Goal: Task Accomplishment & Management: Manage account settings

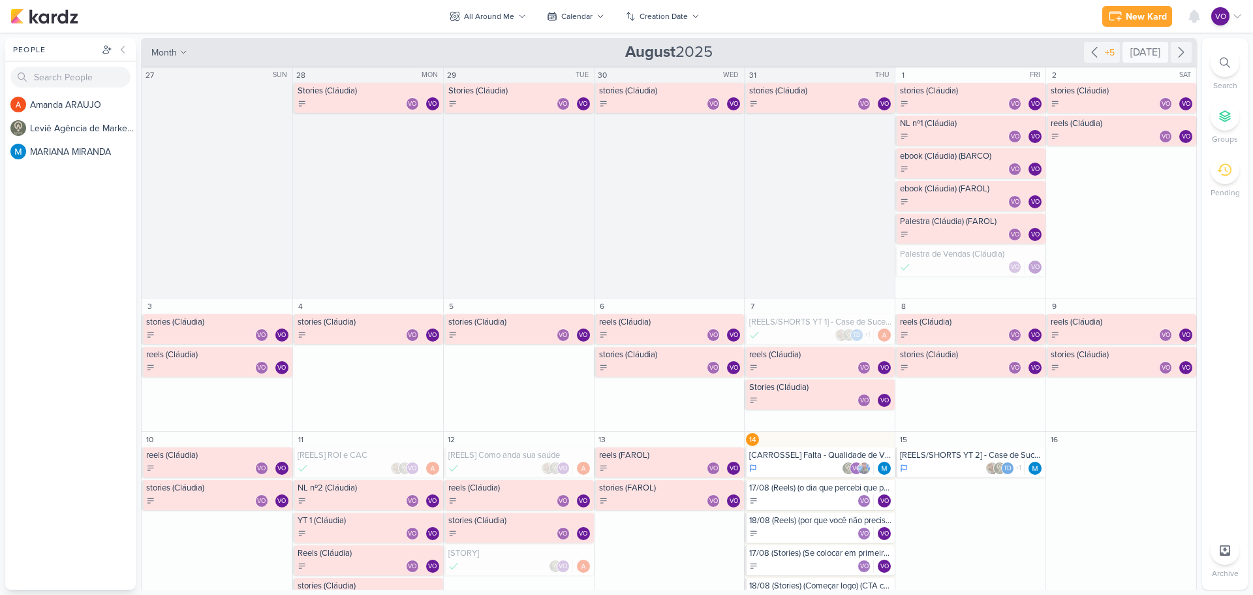
click at [1138, 55] on div "[DATE]" at bounding box center [1146, 52] width 46 height 21
click at [597, 17] on icon at bounding box center [601, 16] width 8 height 8
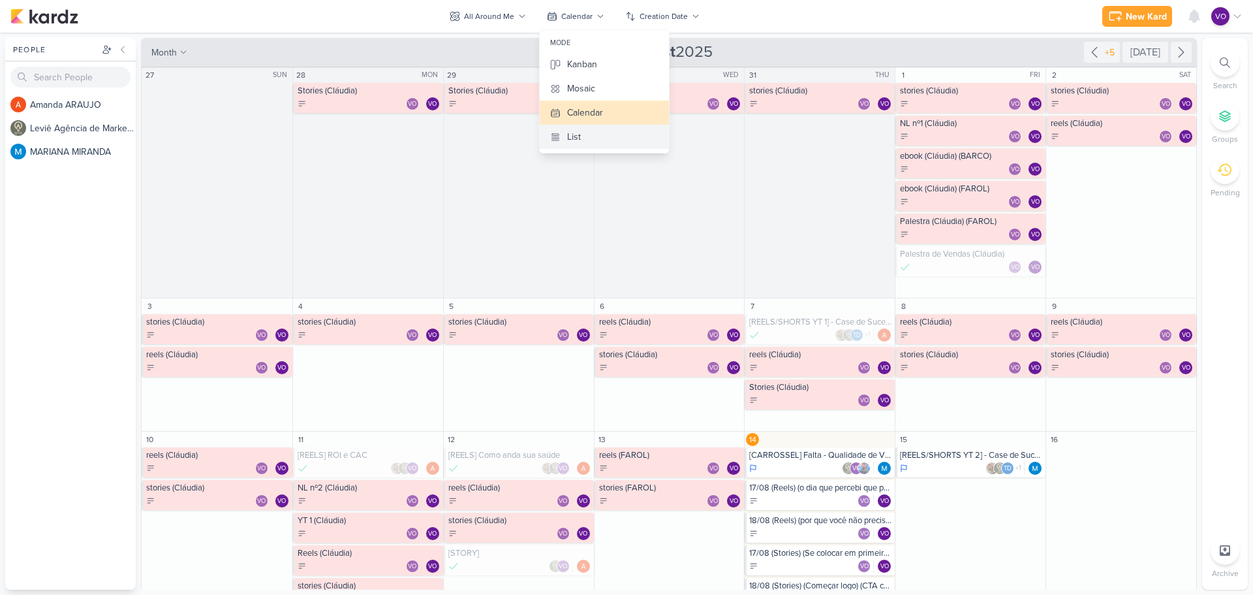
click at [567, 142] on div "List" at bounding box center [574, 137] width 14 height 14
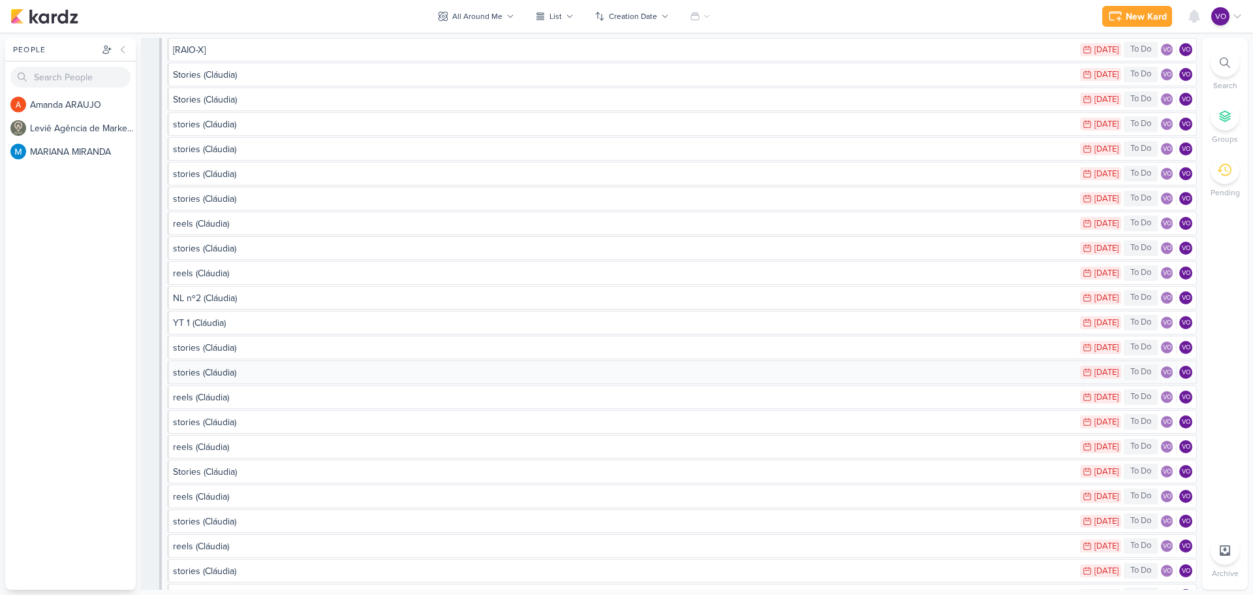
scroll to position [65, 0]
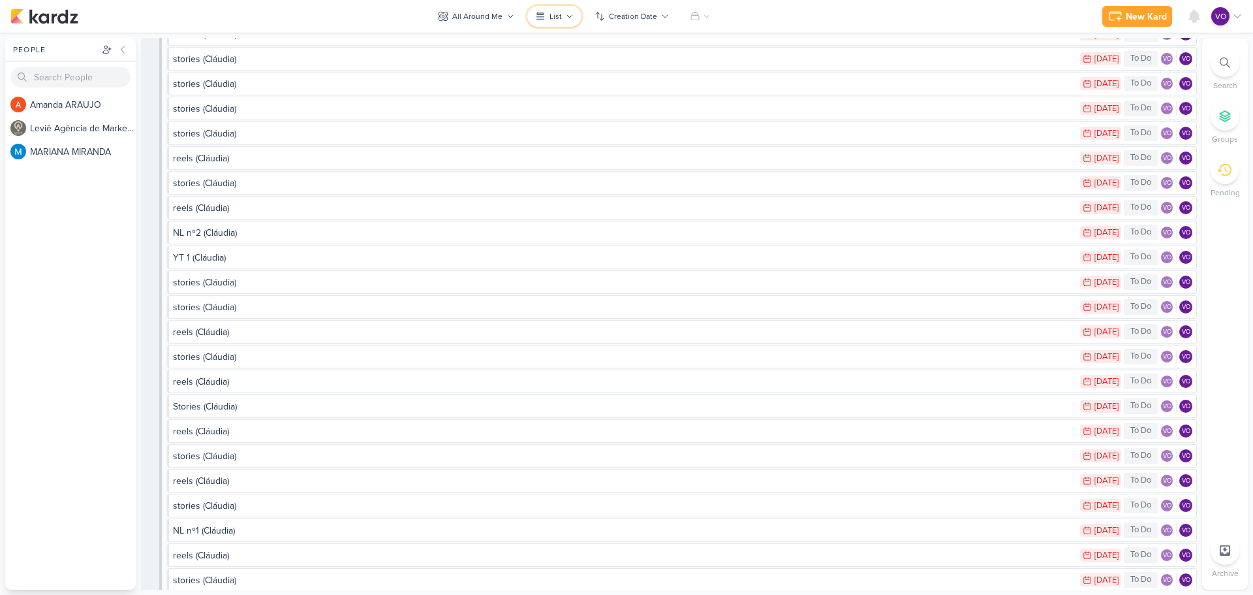
click at [572, 19] on icon at bounding box center [570, 16] width 8 height 8
click at [571, 59] on div "Kanban" at bounding box center [570, 64] width 30 height 14
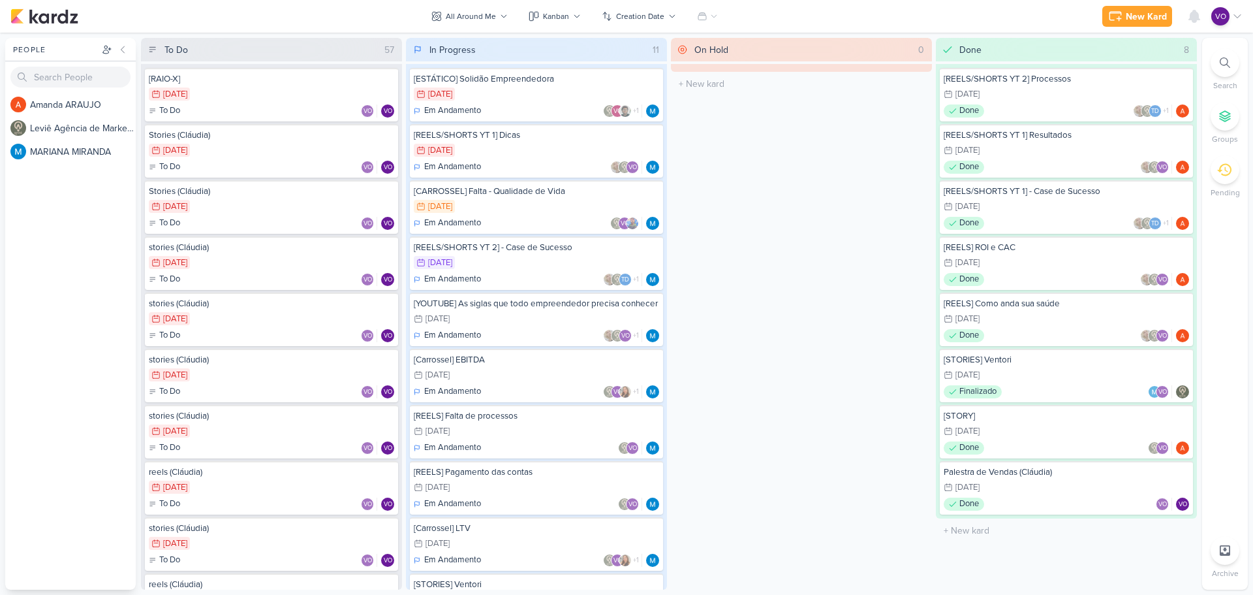
scroll to position [0, 0]
click at [257, 102] on div "[RAIO-X] 7/23 [DATE] To Do VO VO" at bounding box center [271, 95] width 253 height 54
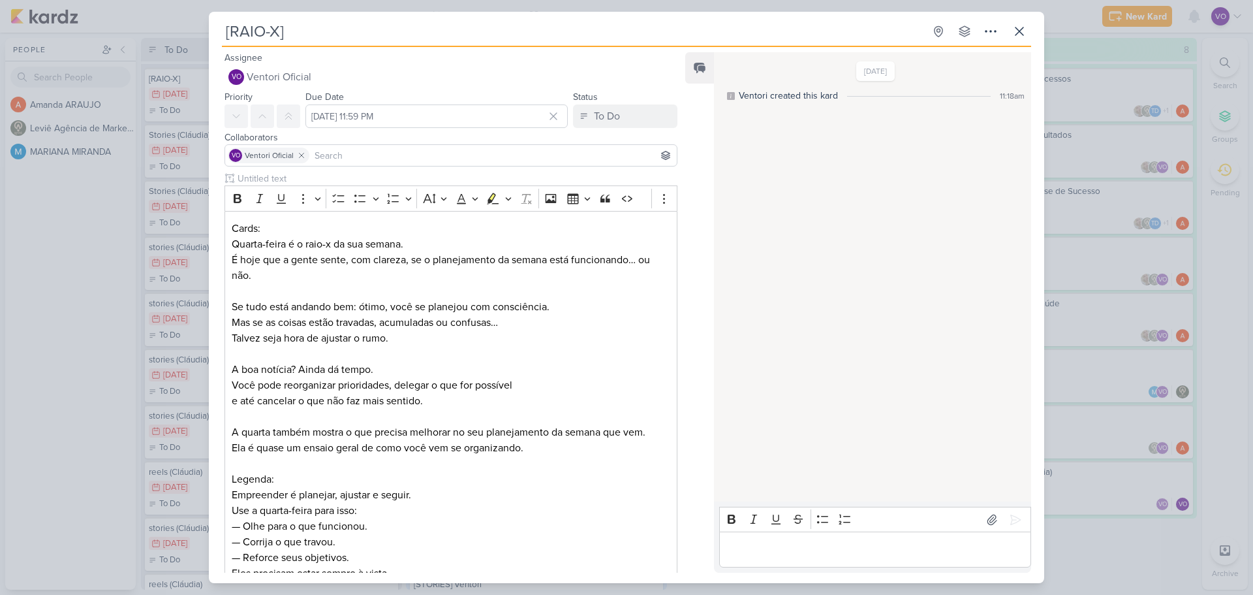
click at [377, 151] on input at bounding box center [493, 156] width 362 height 16
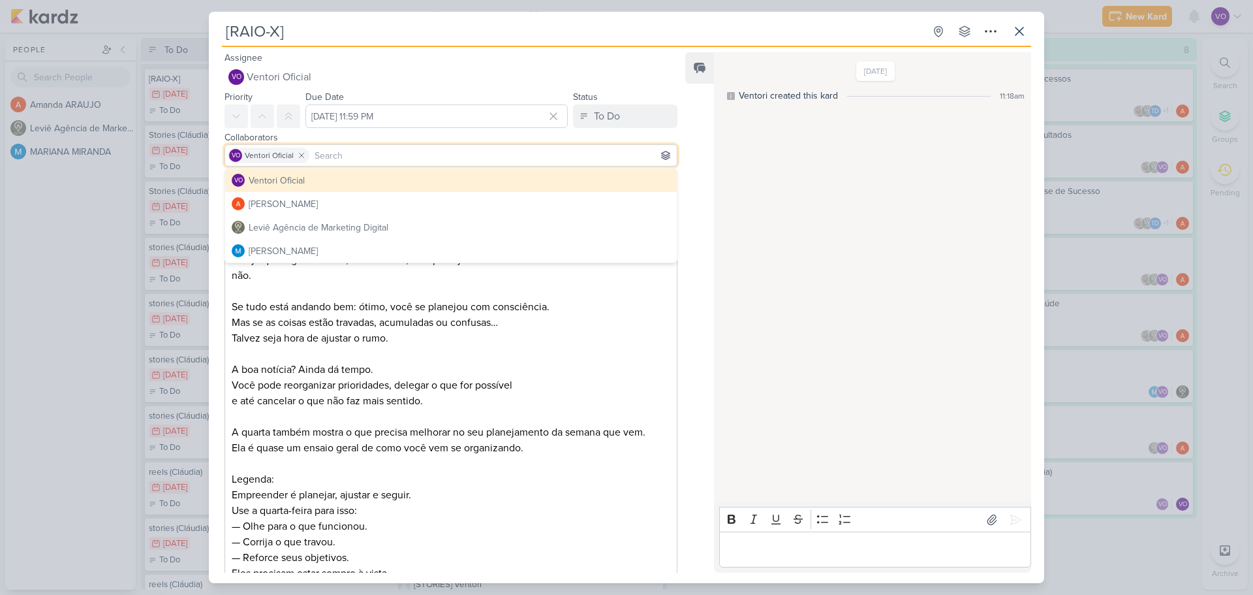
click at [377, 151] on input at bounding box center [493, 156] width 362 height 16
click at [1022, 34] on icon at bounding box center [1020, 31] width 8 height 8
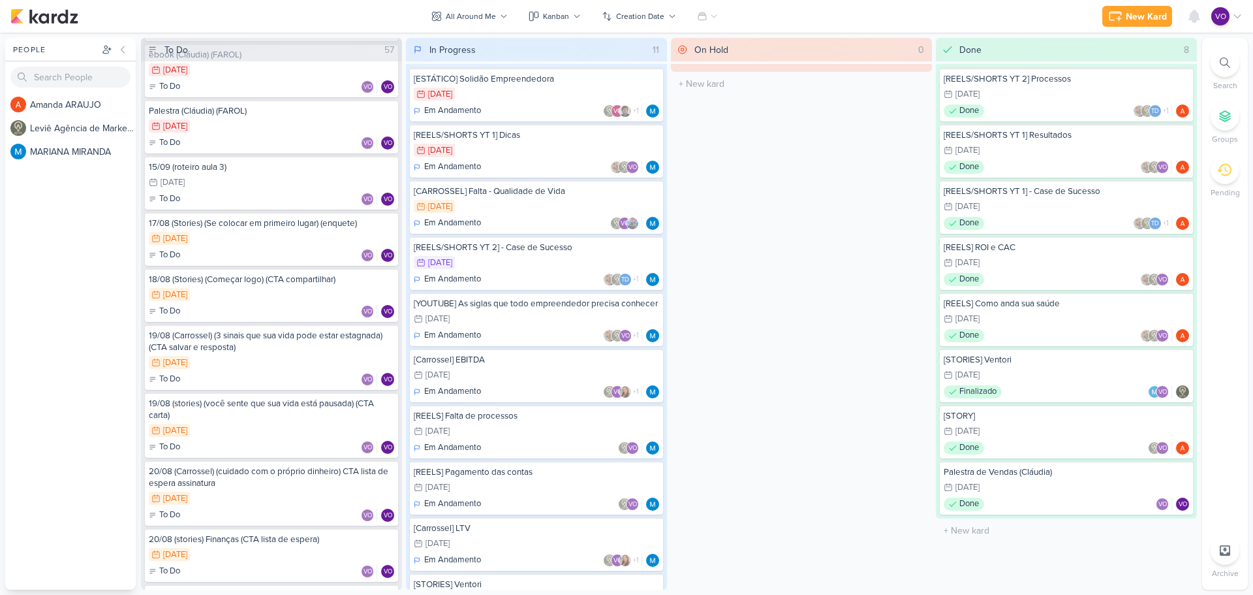
scroll to position [2299, 0]
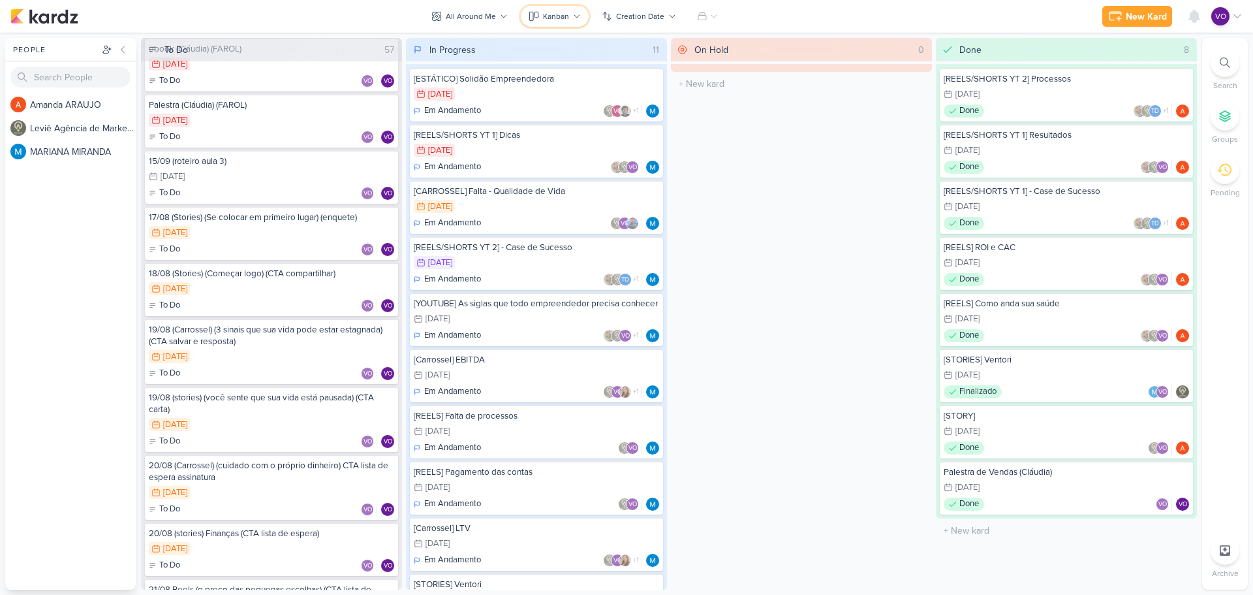
click at [563, 21] on div "Kanban" at bounding box center [556, 16] width 26 height 12
click at [560, 107] on div "Calendar" at bounding box center [567, 113] width 36 height 14
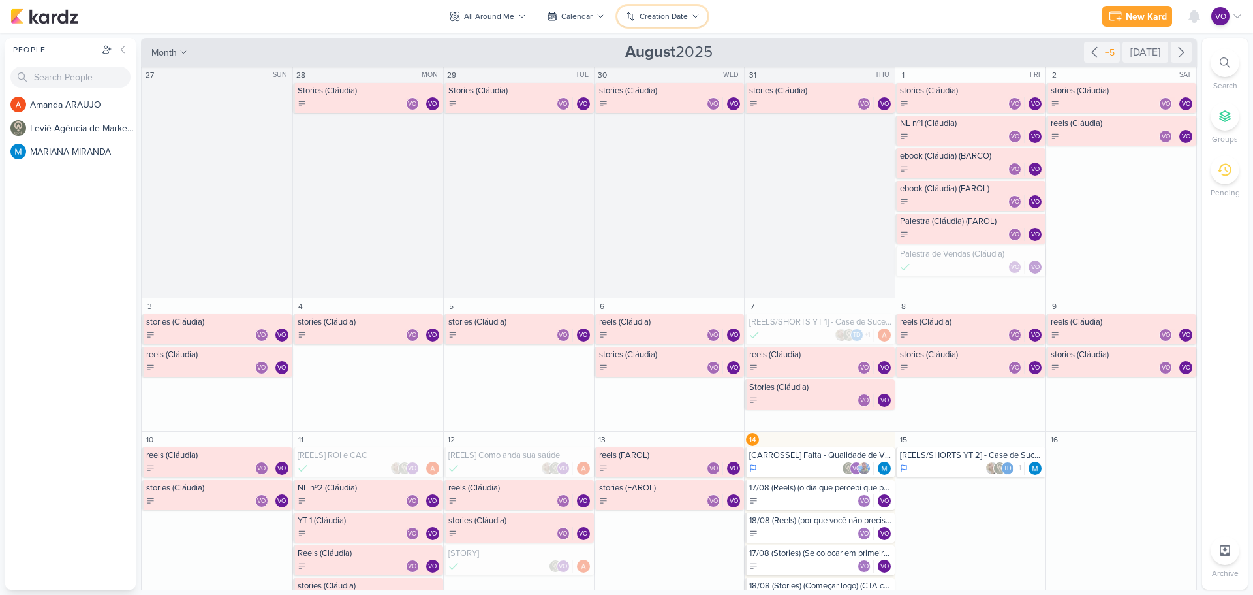
click at [696, 17] on icon at bounding box center [696, 16] width 8 height 8
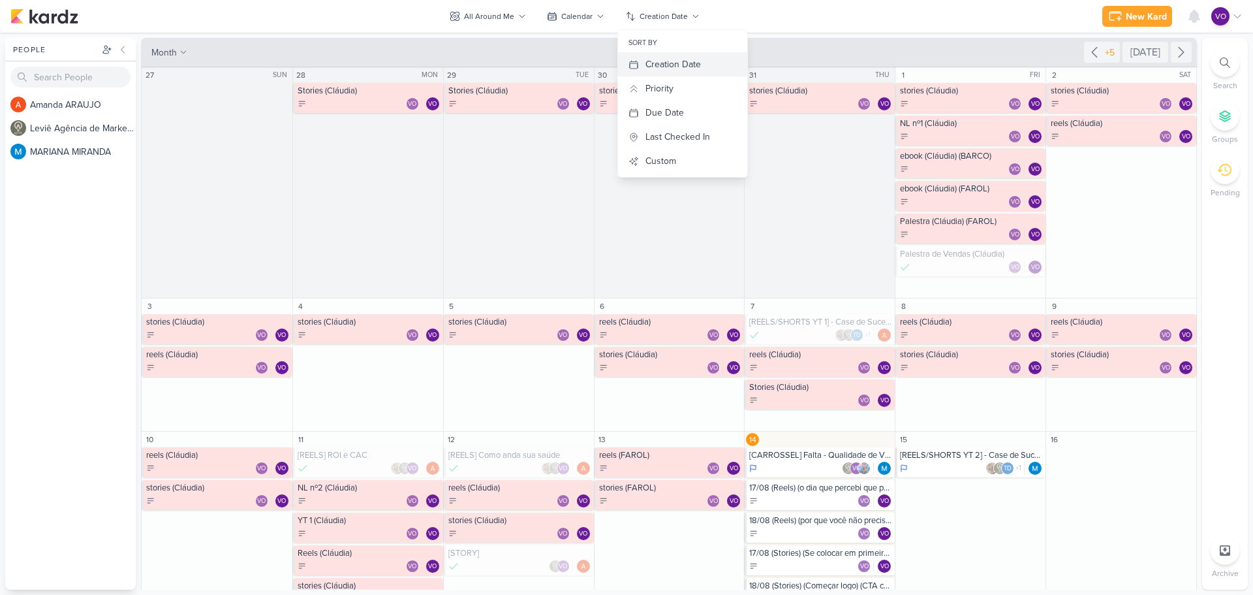
click at [695, 62] on div "Creation Date" at bounding box center [673, 64] width 55 height 14
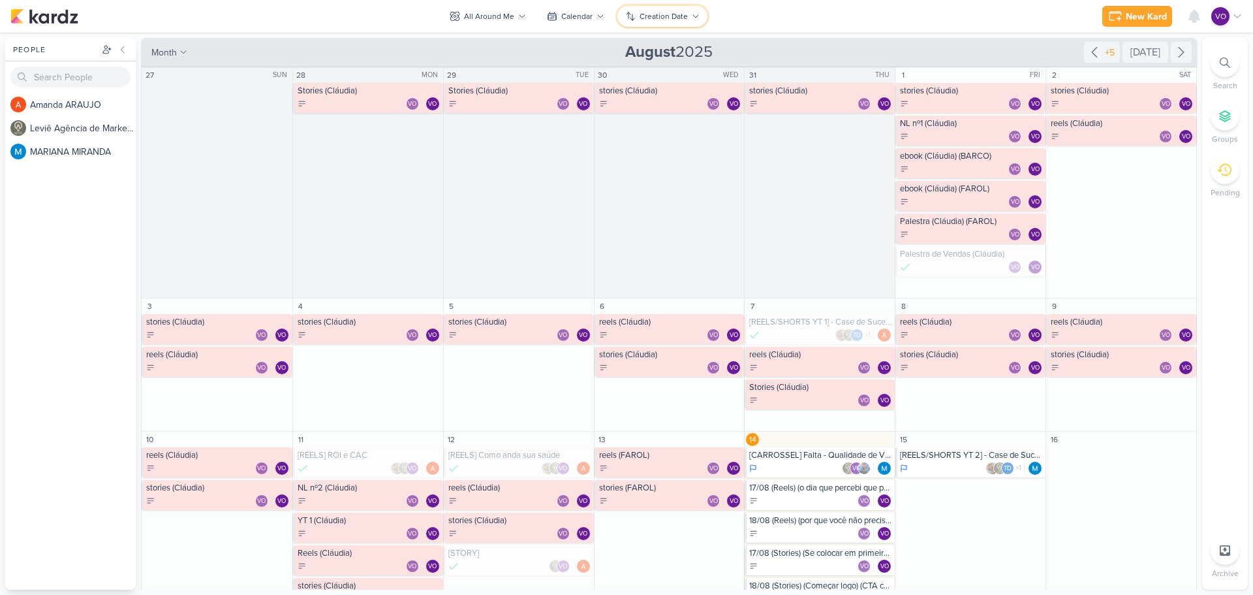
click at [695, 15] on icon at bounding box center [696, 16] width 8 height 8
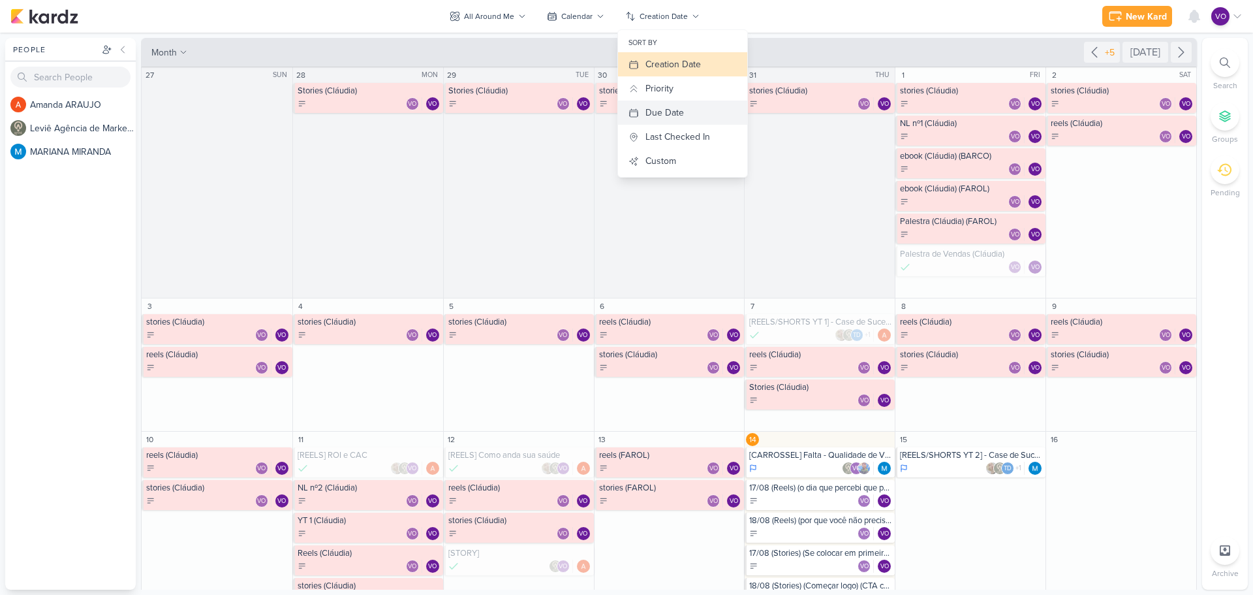
click at [670, 111] on div "Due Date" at bounding box center [665, 113] width 39 height 14
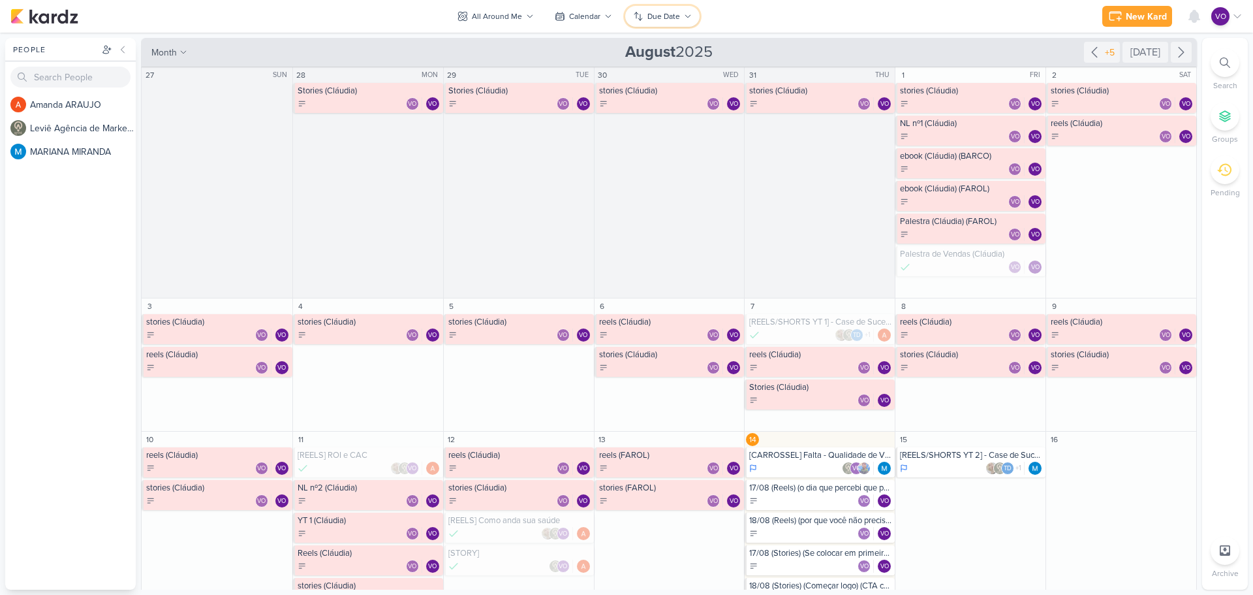
click at [687, 22] on button "Due Date" at bounding box center [662, 16] width 74 height 21
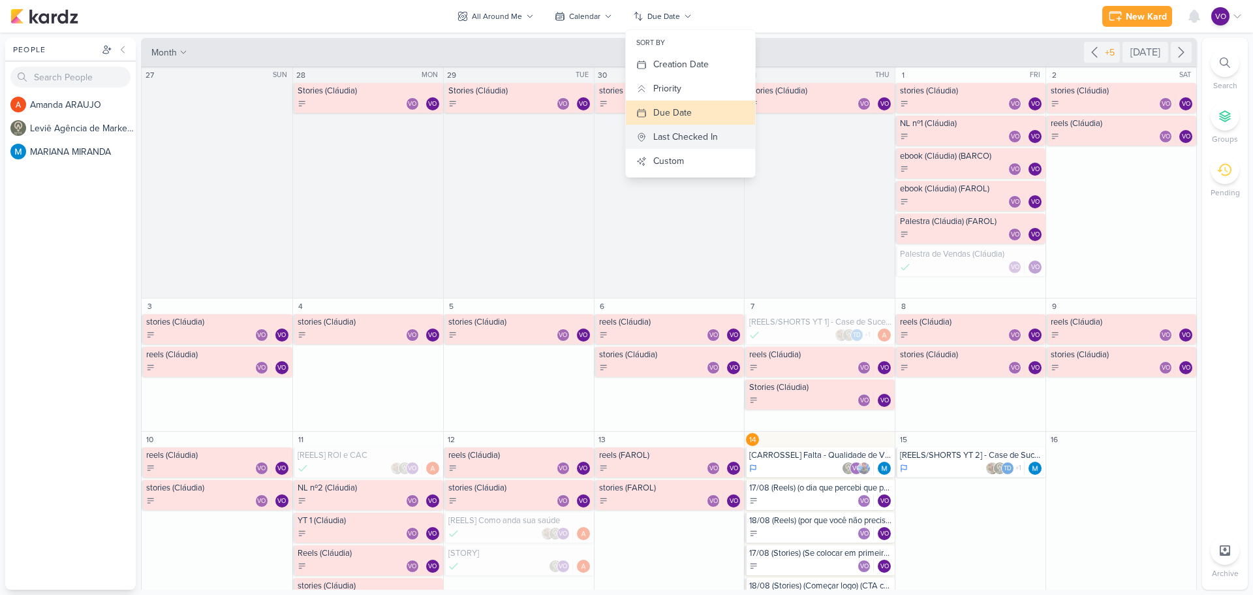
click at [682, 132] on div "Last Checked In" at bounding box center [685, 137] width 65 height 14
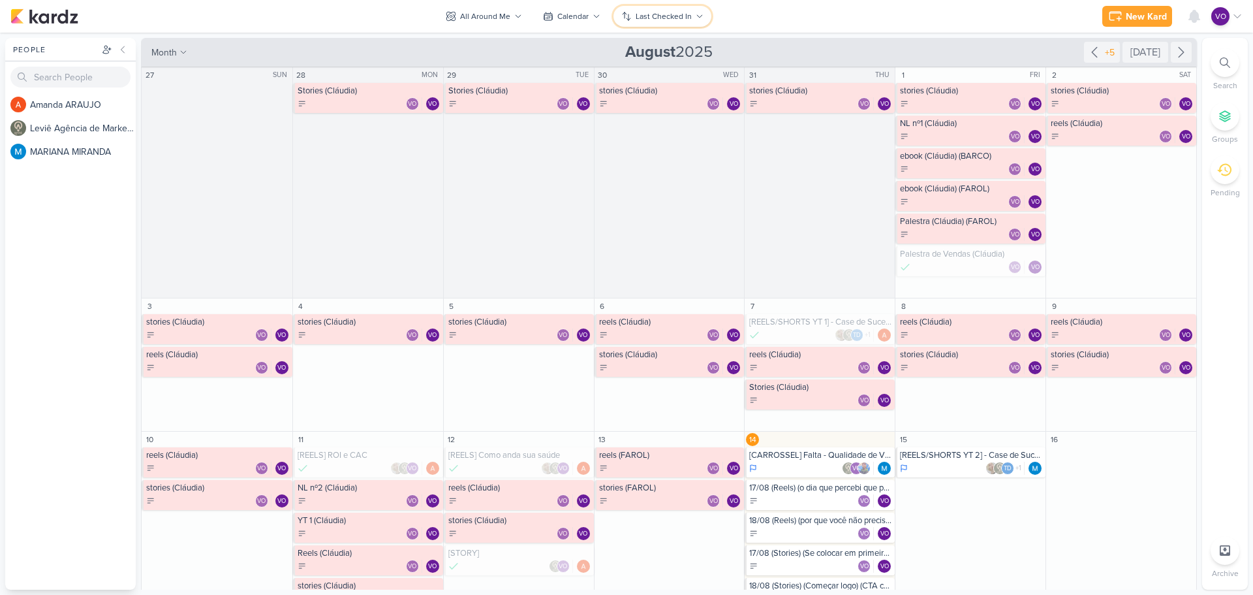
click at [698, 15] on icon at bounding box center [700, 16] width 8 height 8
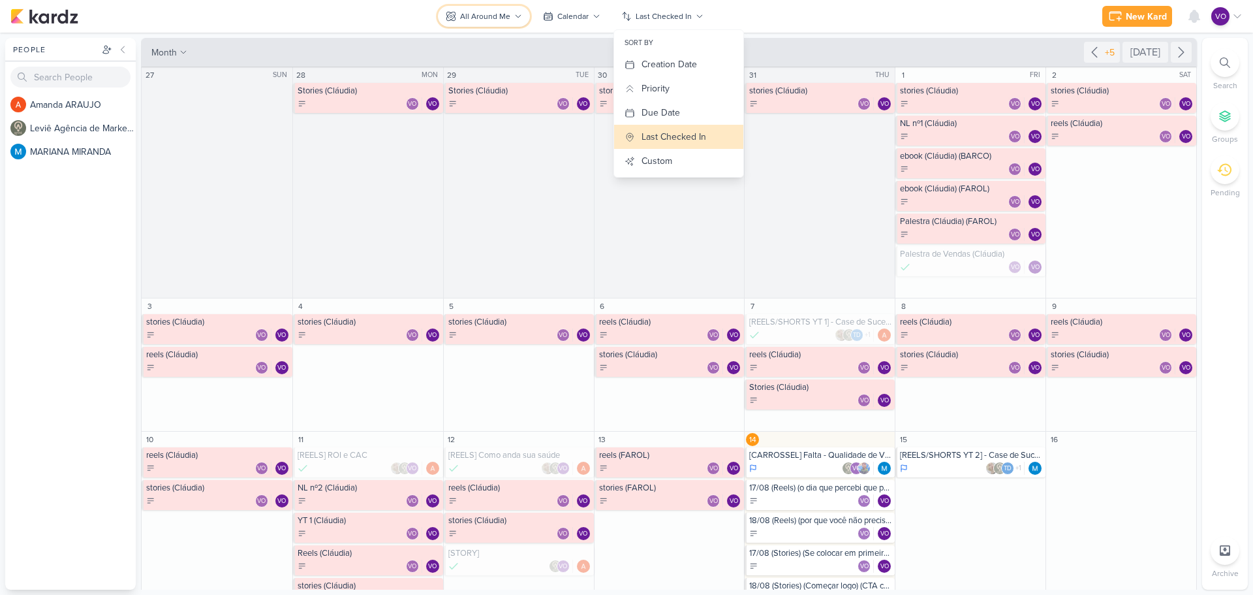
click at [516, 20] on button "All Around Me" at bounding box center [484, 16] width 92 height 21
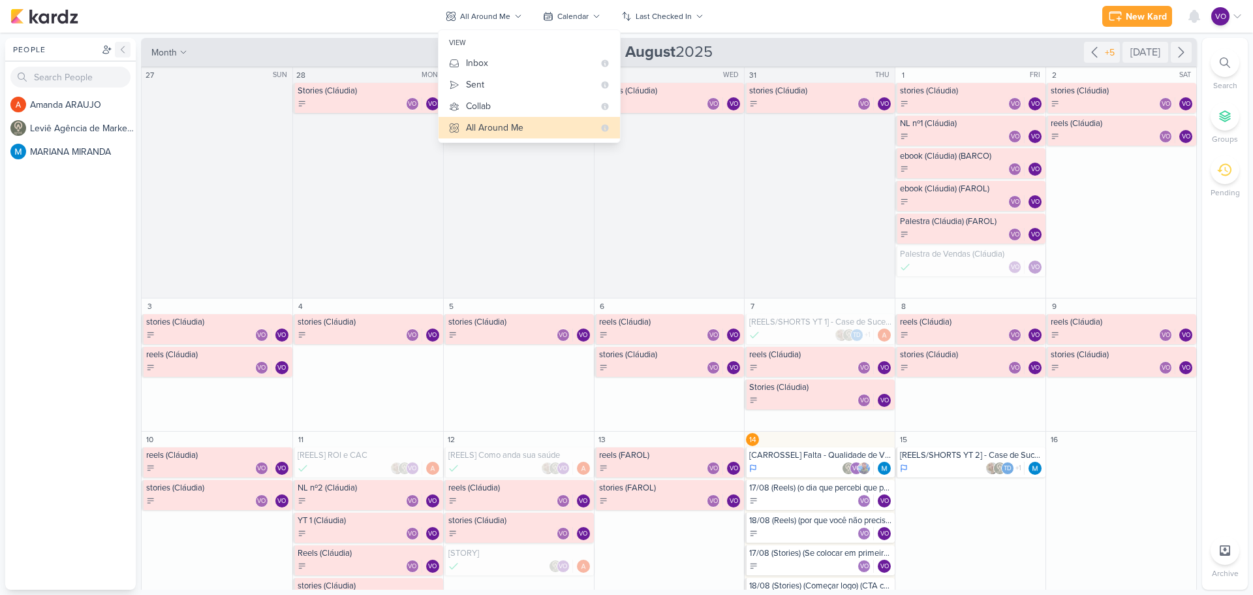
click at [123, 51] on icon at bounding box center [122, 49] width 3 height 7
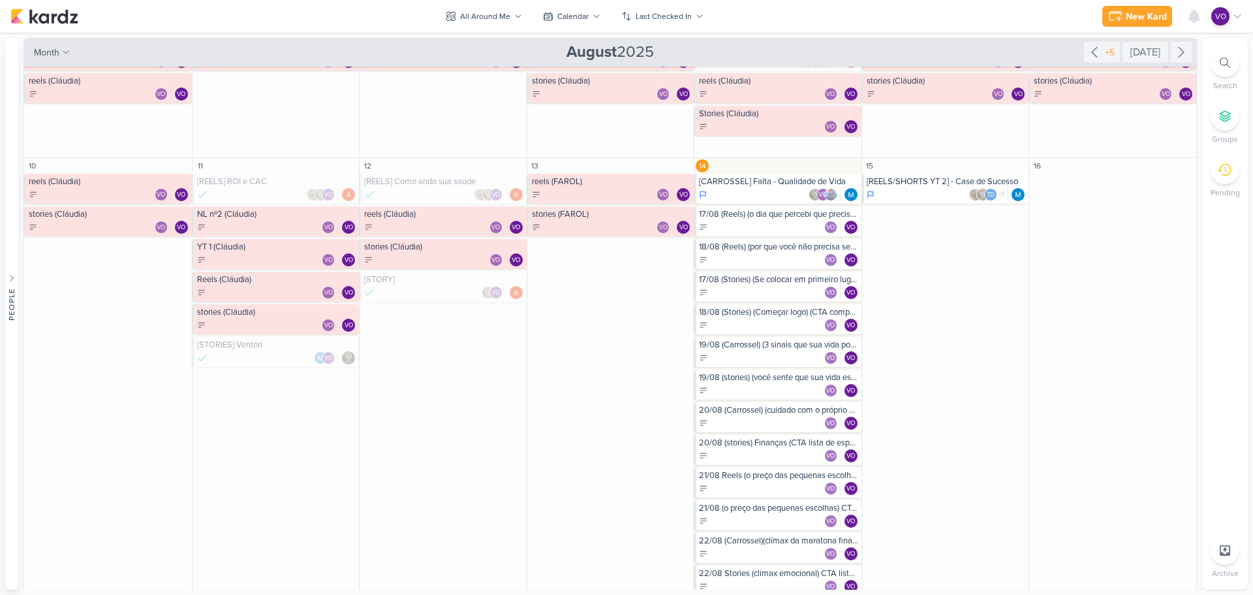
scroll to position [326, 0]
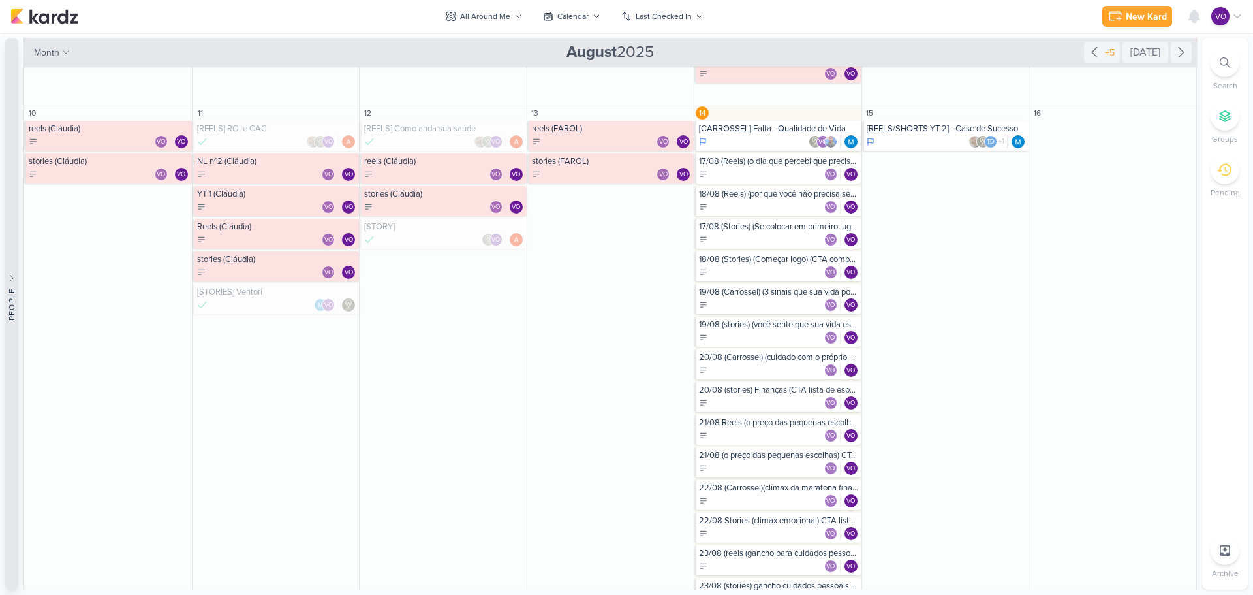
click at [10, 278] on icon at bounding box center [11, 277] width 9 height 9
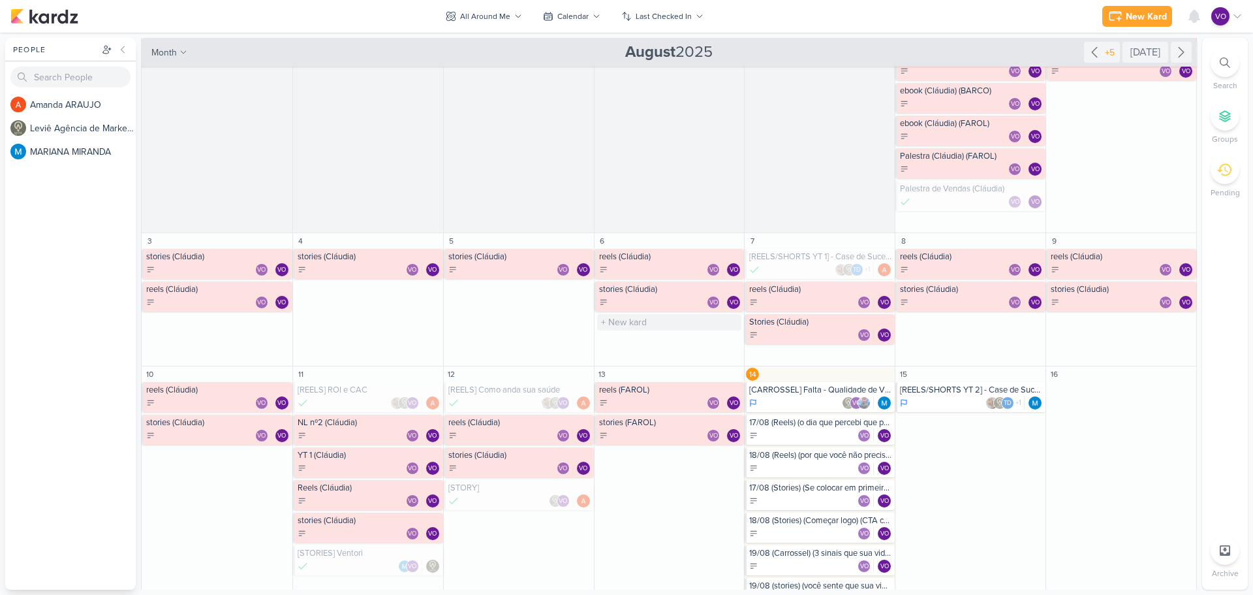
scroll to position [0, 0]
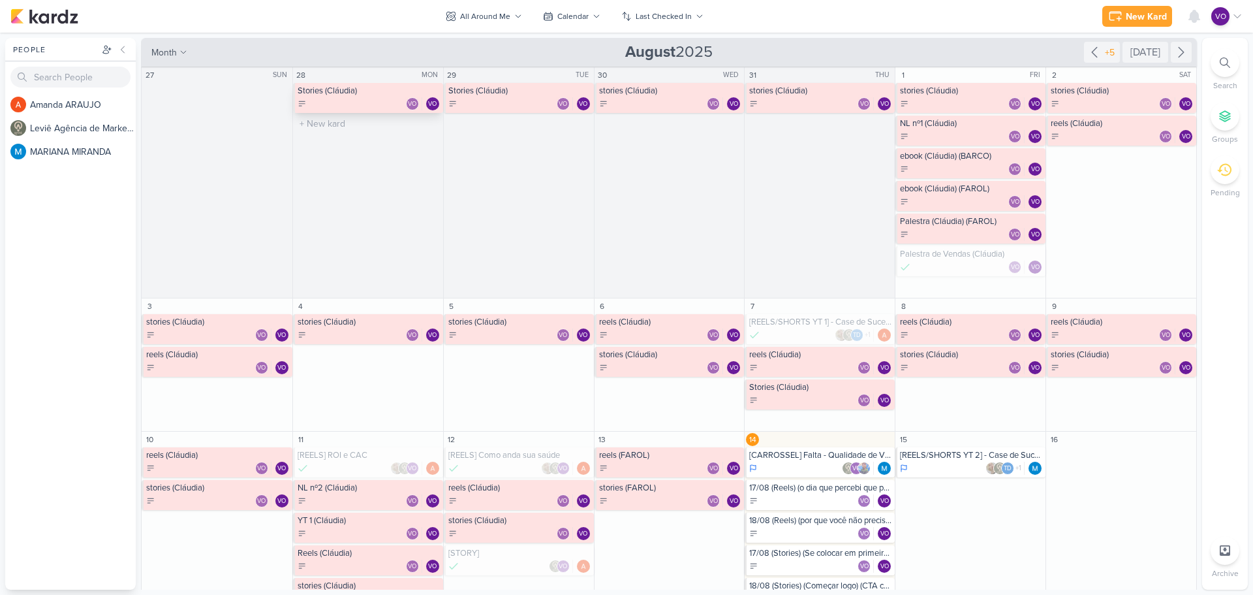
click at [368, 96] on div "Stories (Cláudia) VO VO" at bounding box center [368, 98] width 150 height 30
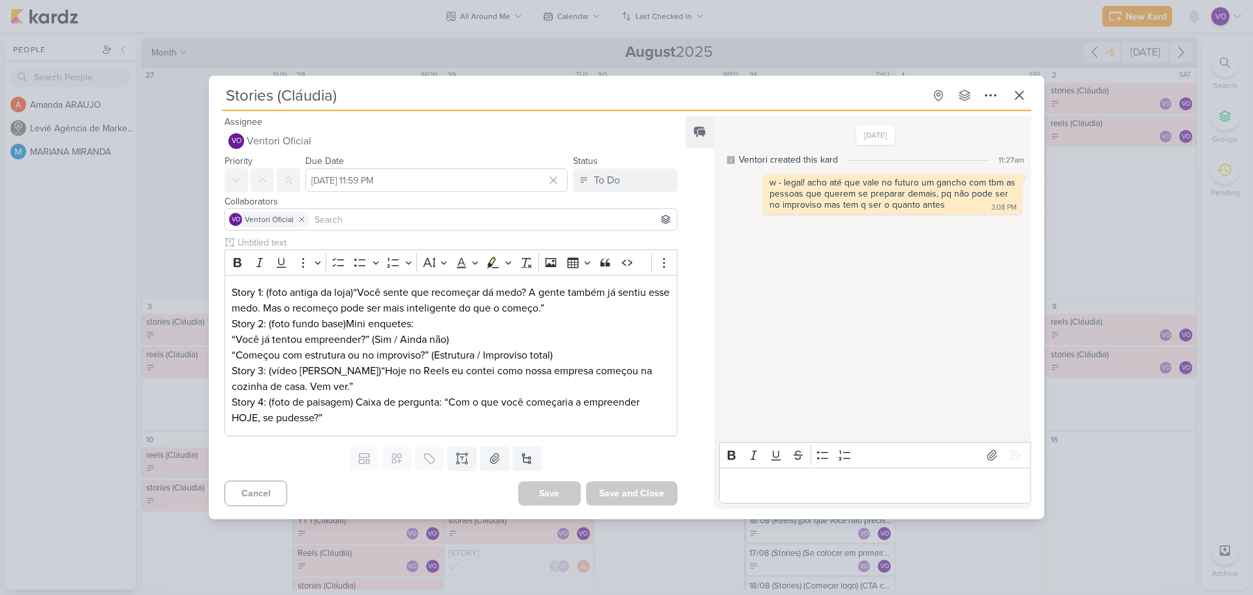
click at [375, 213] on input at bounding box center [493, 219] width 362 height 16
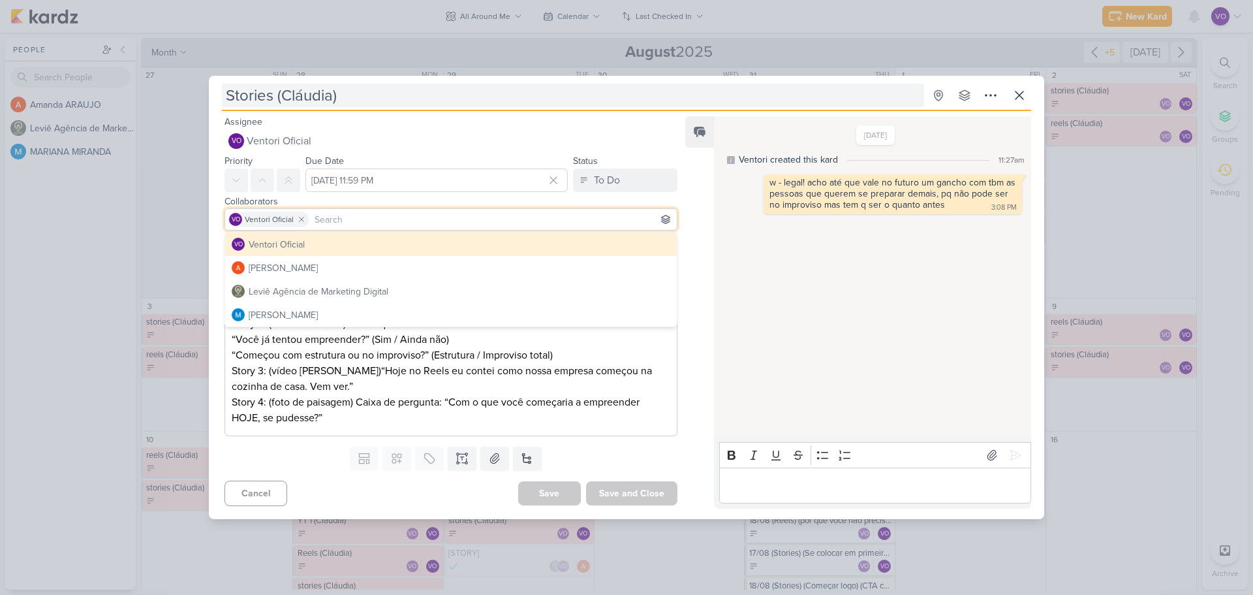
click at [366, 95] on input "Stories (Cláudia)" at bounding box center [573, 95] width 702 height 23
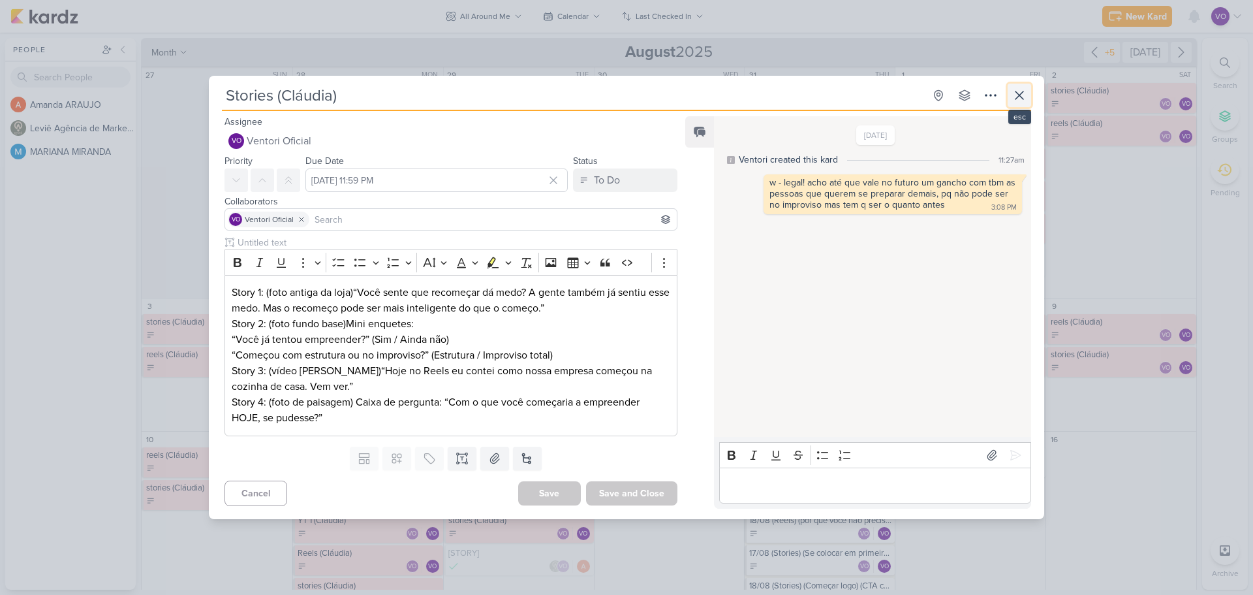
click at [1025, 90] on icon at bounding box center [1020, 95] width 16 height 16
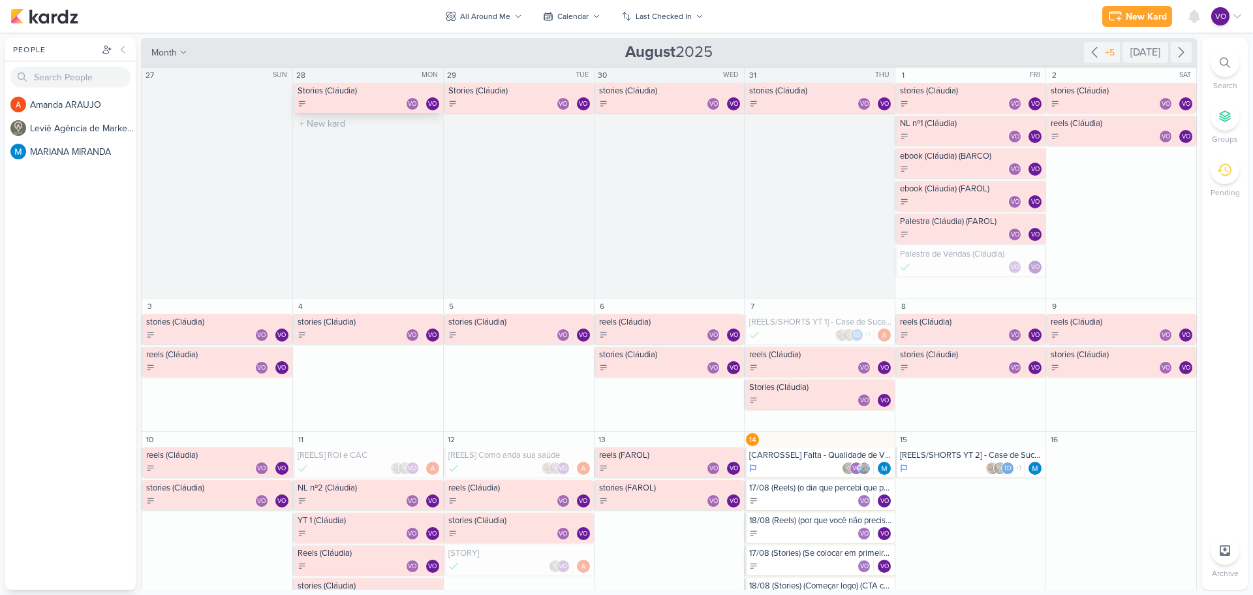
click at [381, 102] on div "VO VO" at bounding box center [369, 103] width 143 height 13
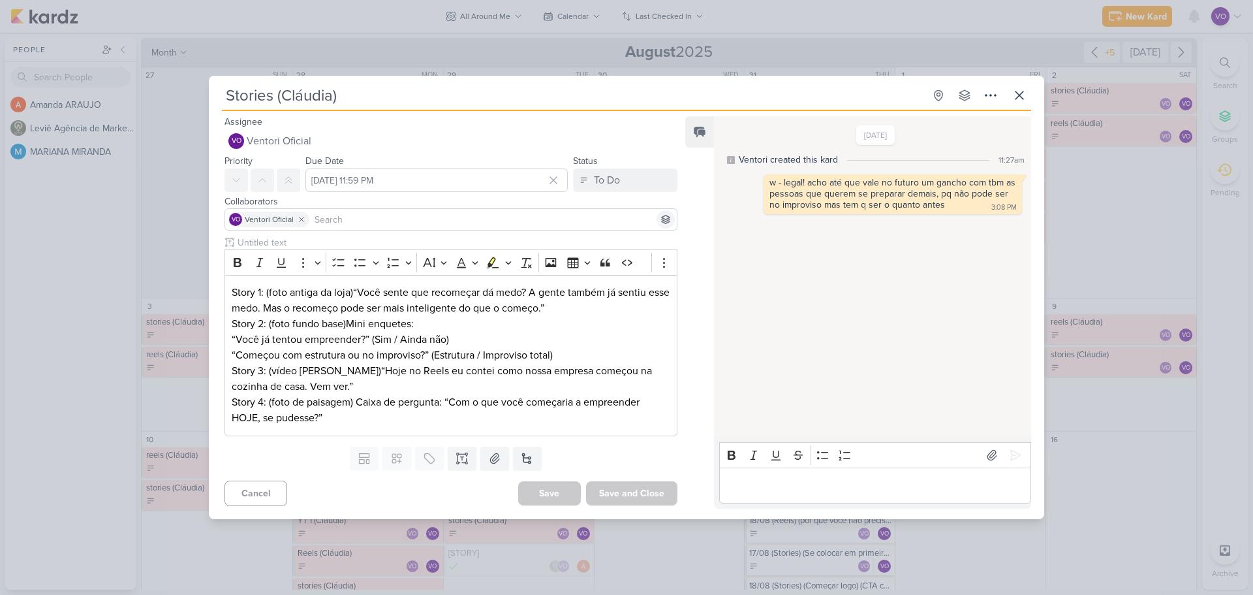
click at [661, 223] on icon at bounding box center [665, 219] width 8 height 8
click at [530, 225] on input at bounding box center [493, 219] width 362 height 16
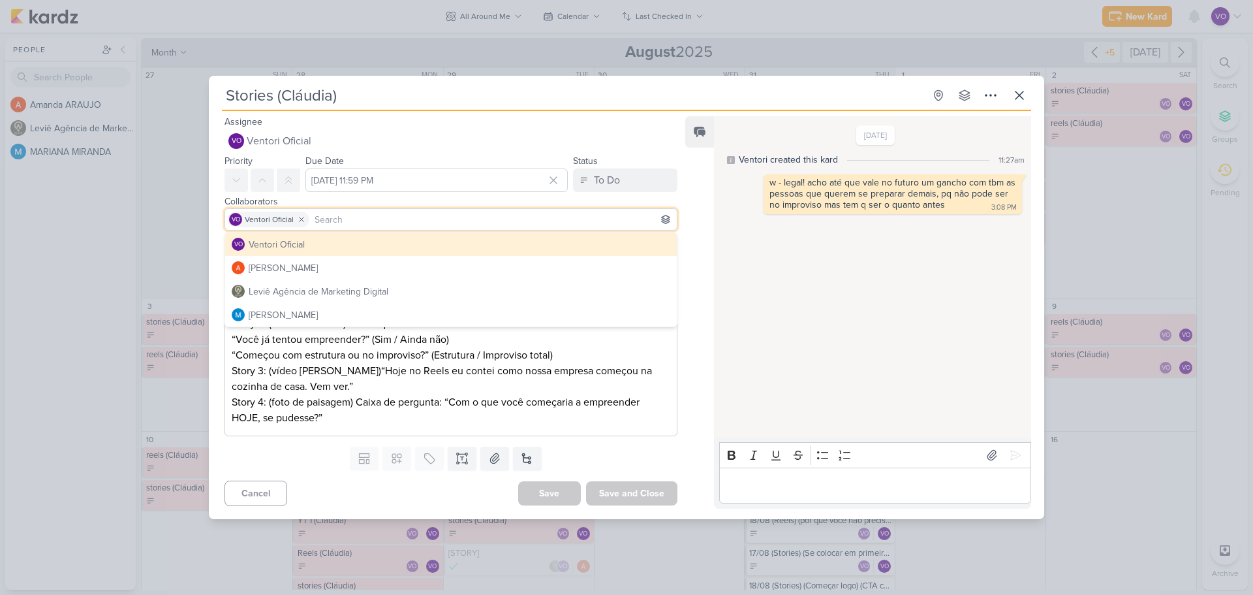
click at [530, 225] on input at bounding box center [493, 219] width 362 height 16
click at [916, 384] on div "[DATE] Ventori created this kard 11:27am w - legal! acho até que vale no futuro…" at bounding box center [872, 276] width 316 height 319
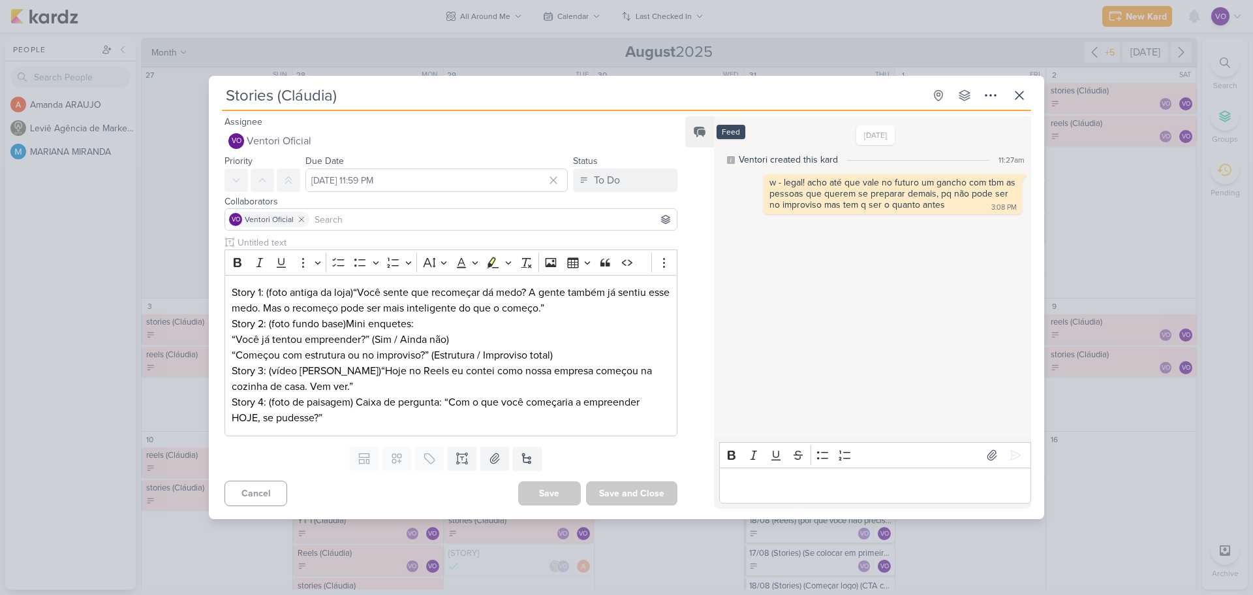
click at [702, 138] on icon at bounding box center [699, 131] width 13 height 13
click at [1023, 95] on icon at bounding box center [1020, 95] width 16 height 16
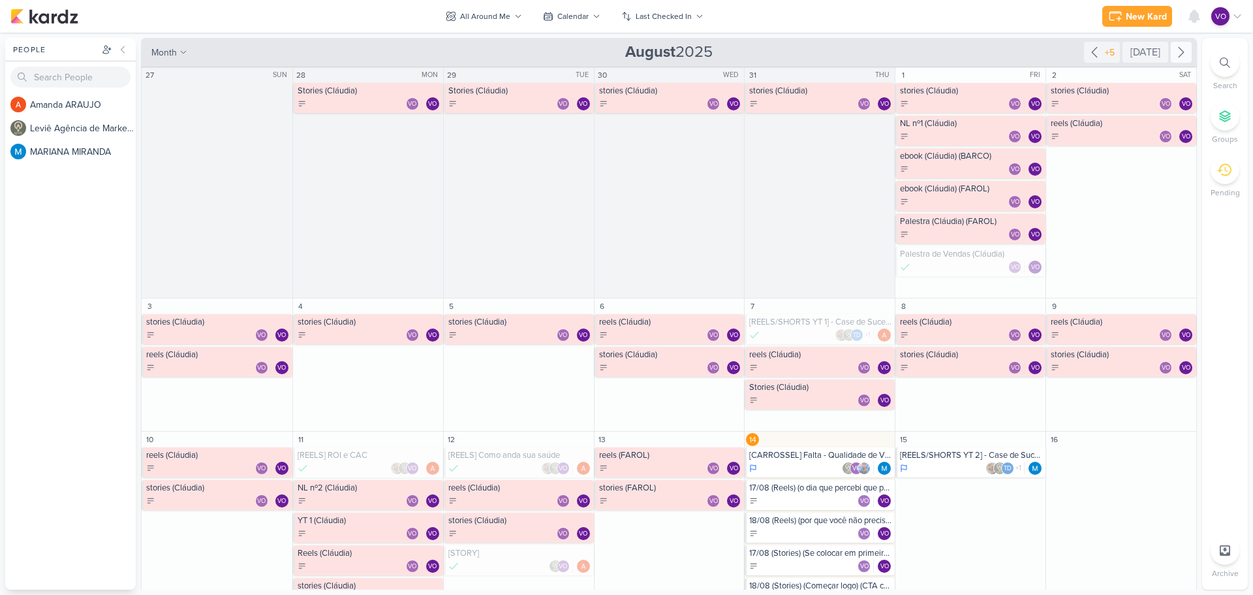
click at [1180, 51] on icon at bounding box center [1182, 52] width 16 height 16
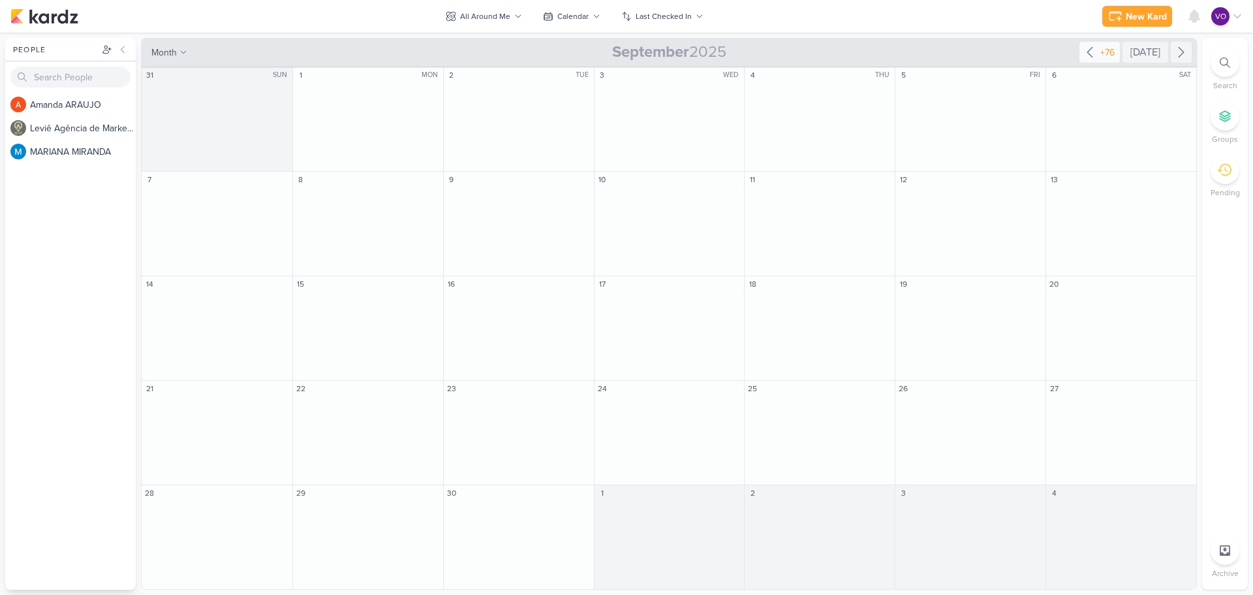
click at [1090, 51] on icon at bounding box center [1090, 52] width 16 height 16
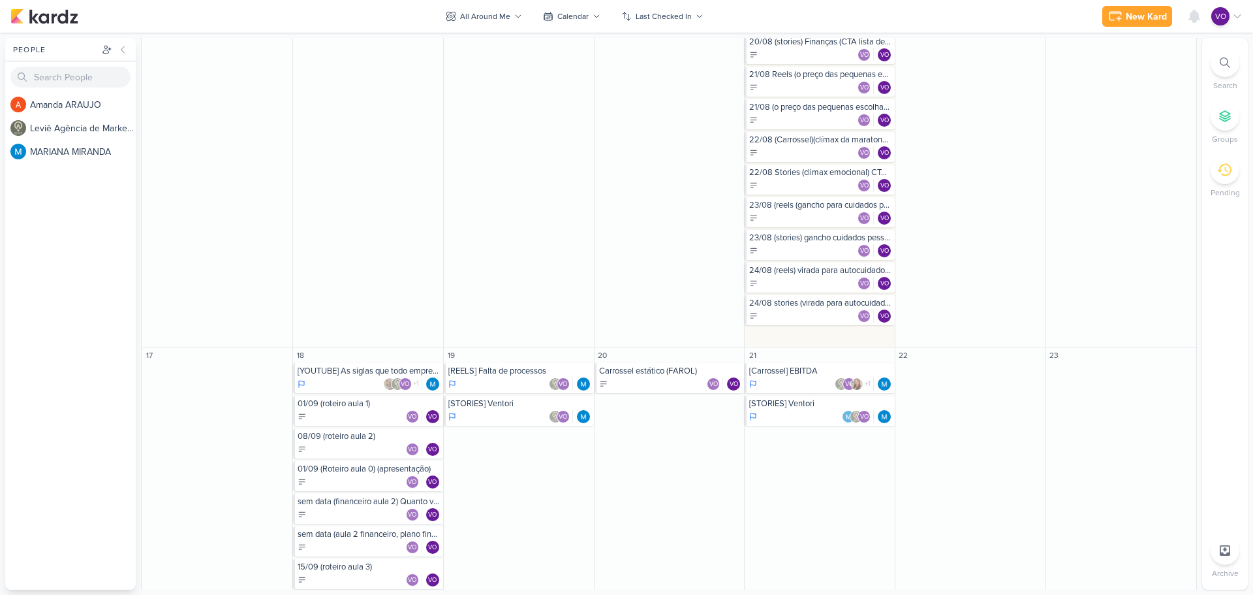
scroll to position [718, 0]
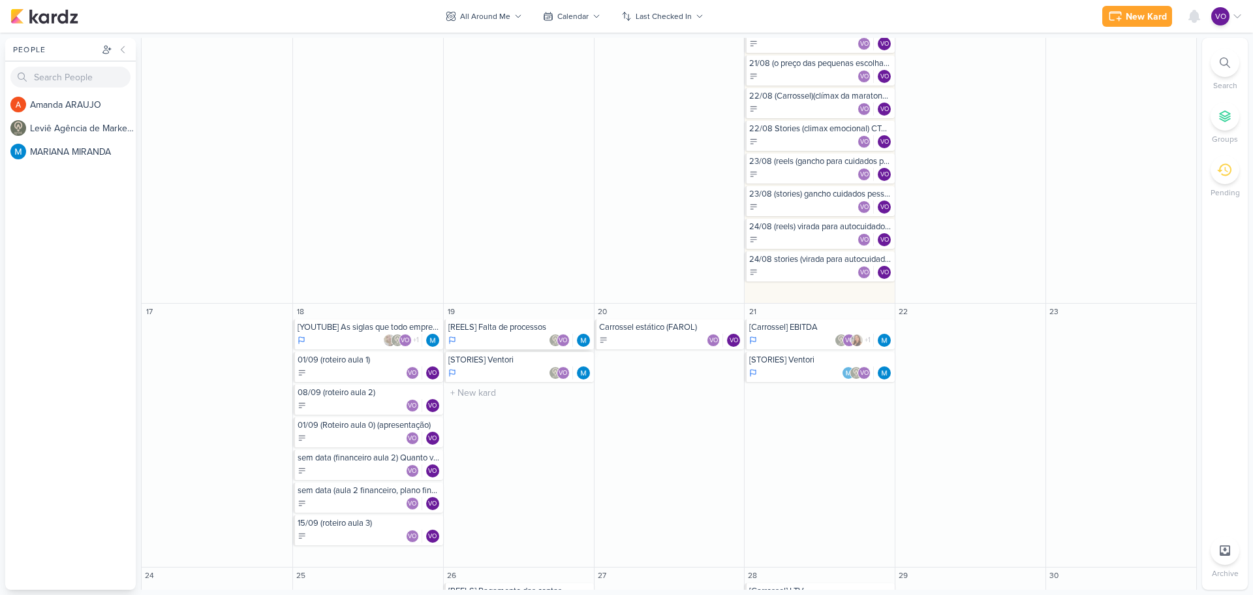
click at [498, 336] on div "VO" at bounding box center [519, 340] width 143 height 13
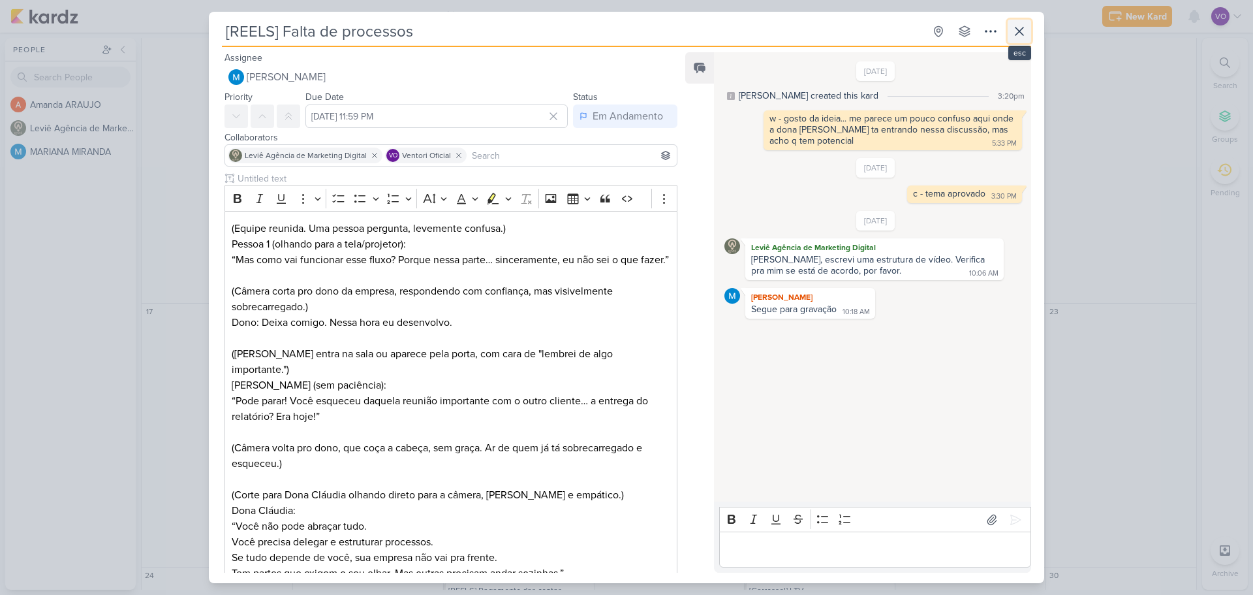
click at [1022, 36] on icon at bounding box center [1020, 31] width 16 height 16
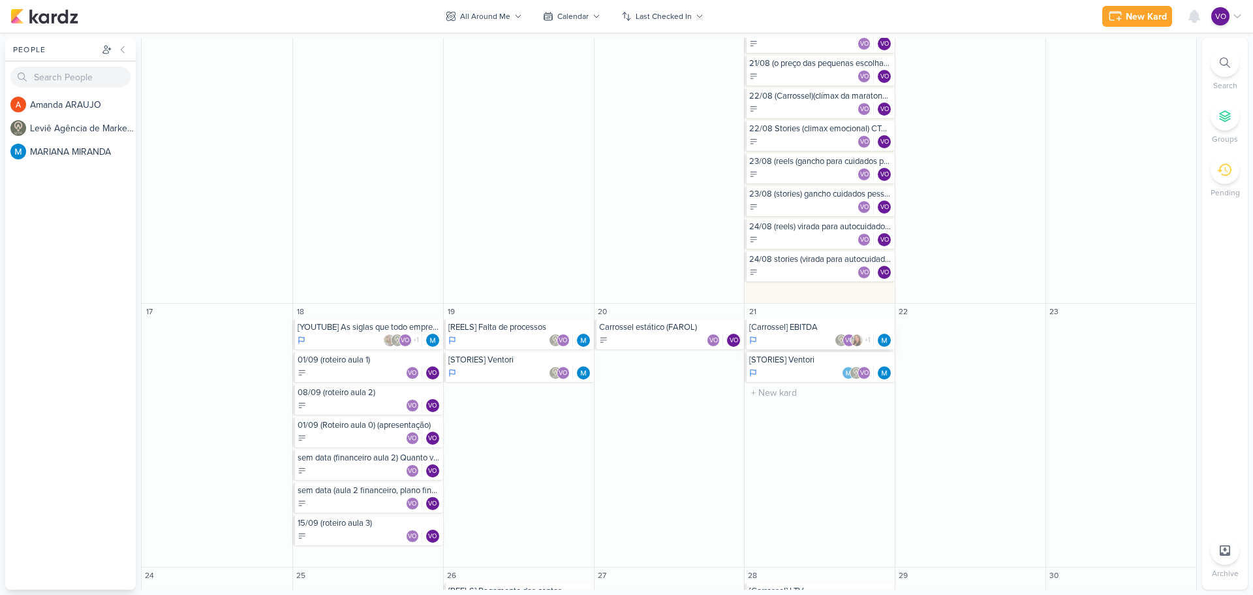
click at [811, 329] on div "[Carrossel] EBITDA" at bounding box center [820, 327] width 143 height 10
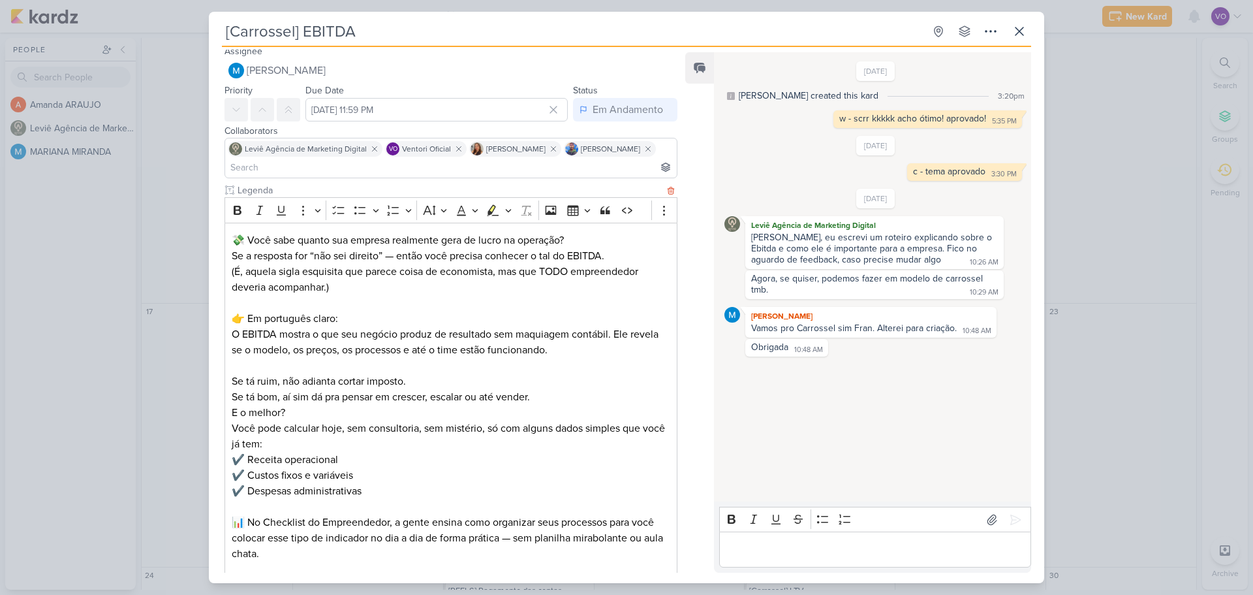
scroll to position [0, 0]
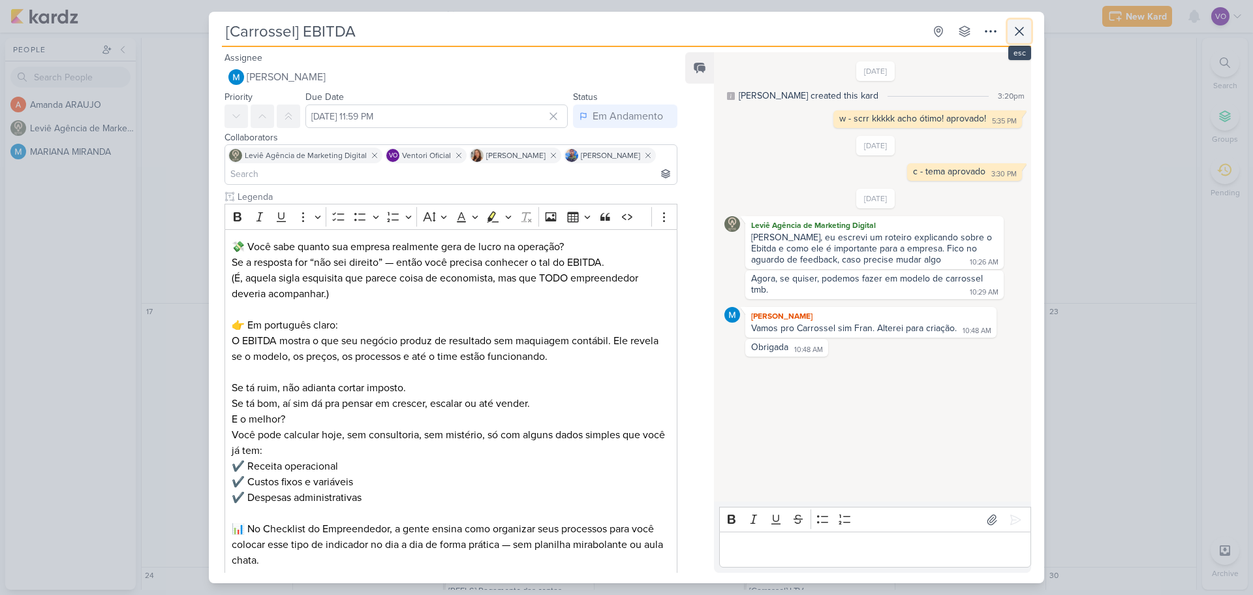
click at [1012, 33] on icon at bounding box center [1020, 31] width 16 height 16
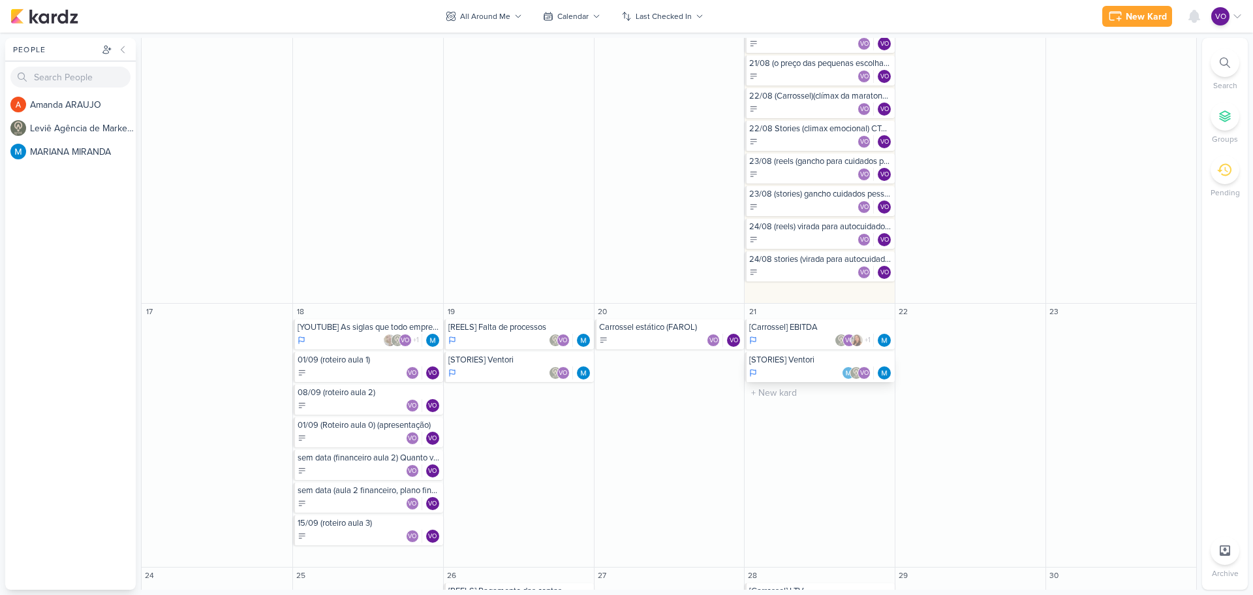
click at [790, 369] on div "VO" at bounding box center [820, 372] width 143 height 13
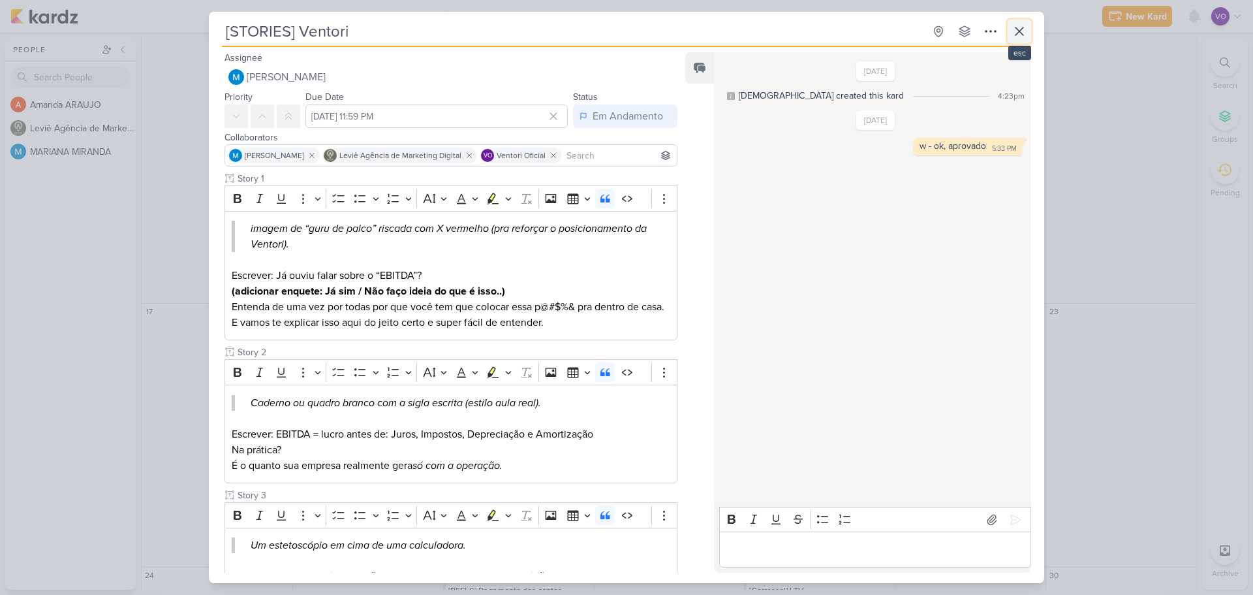
click at [1016, 33] on icon at bounding box center [1020, 31] width 16 height 16
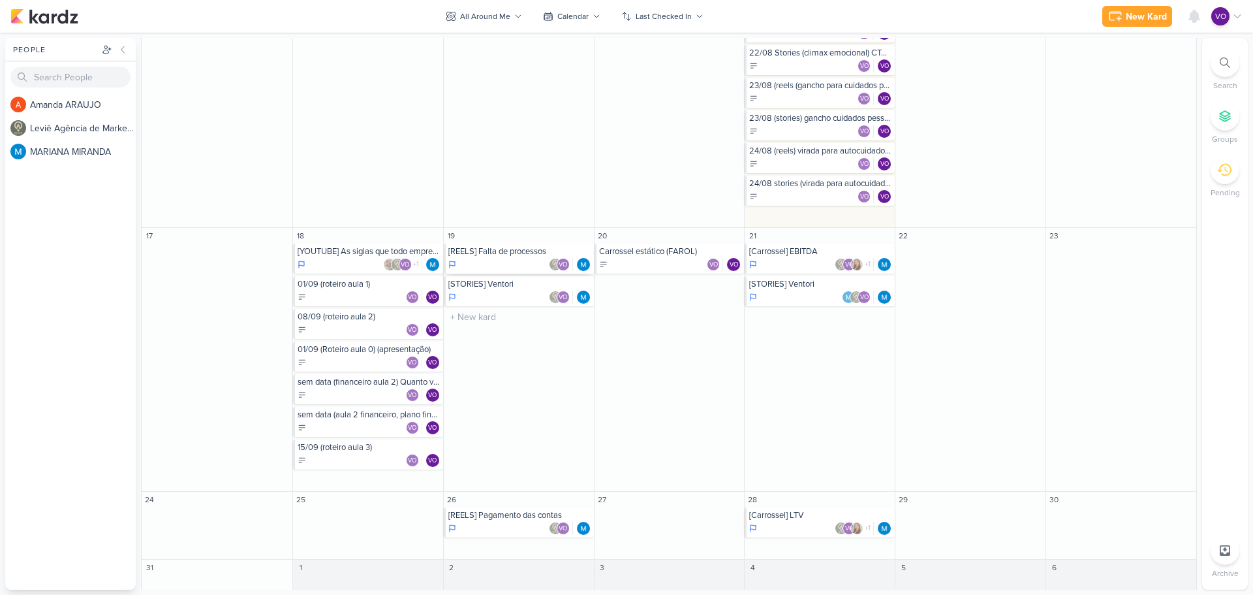
scroll to position [802, 0]
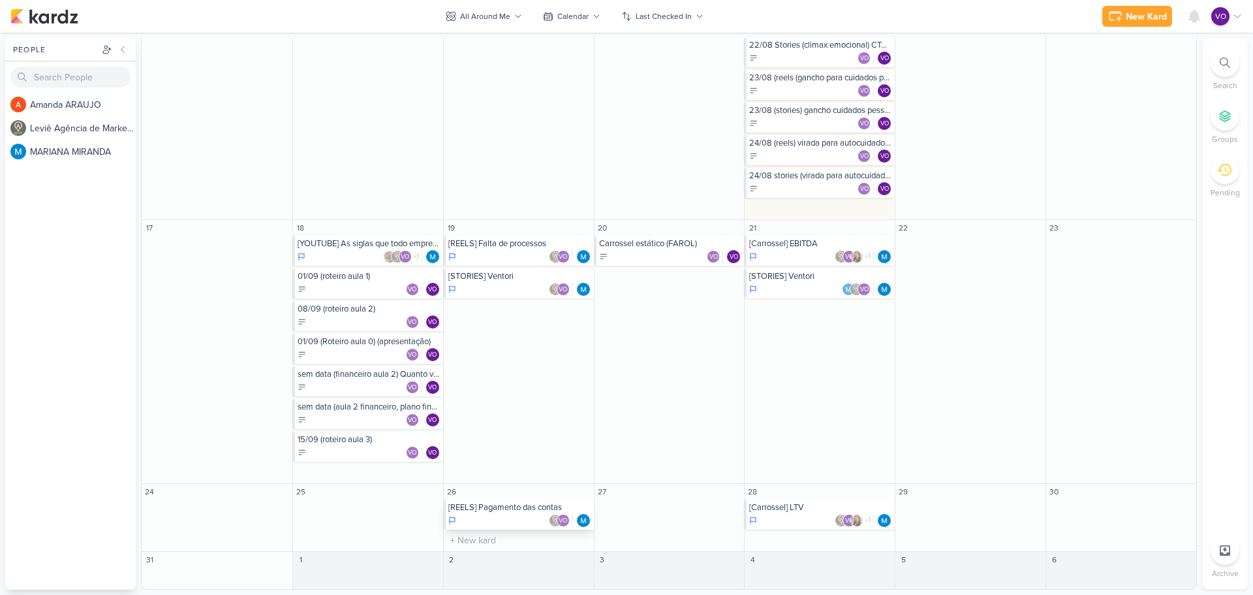
click at [509, 514] on div "VO" at bounding box center [519, 520] width 143 height 13
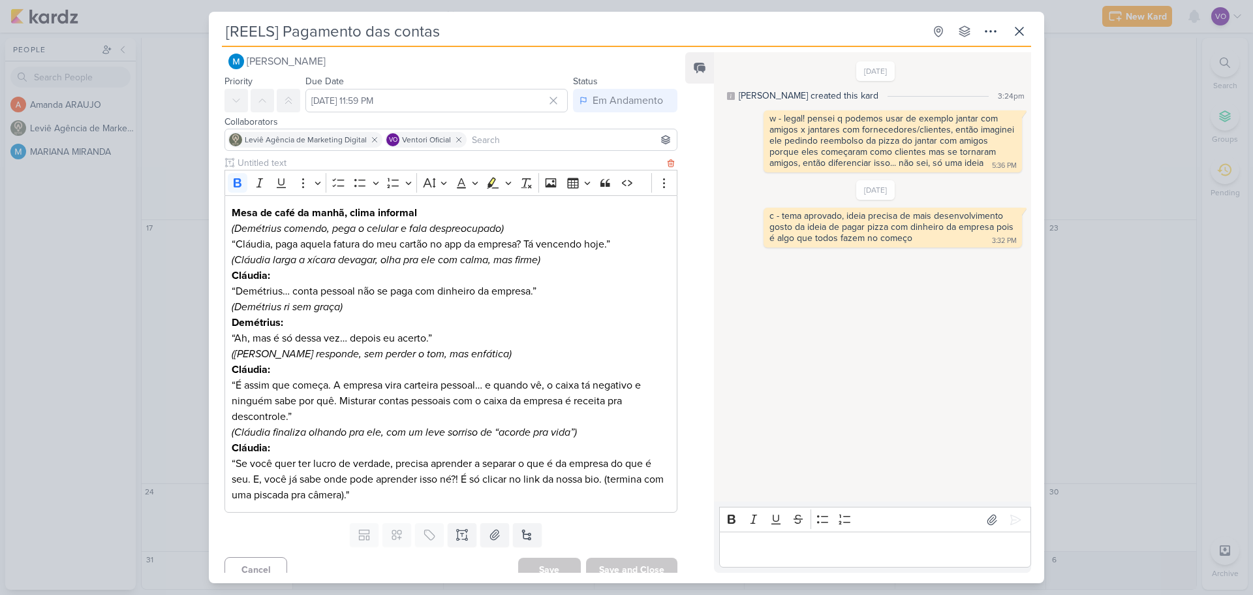
scroll to position [28, 0]
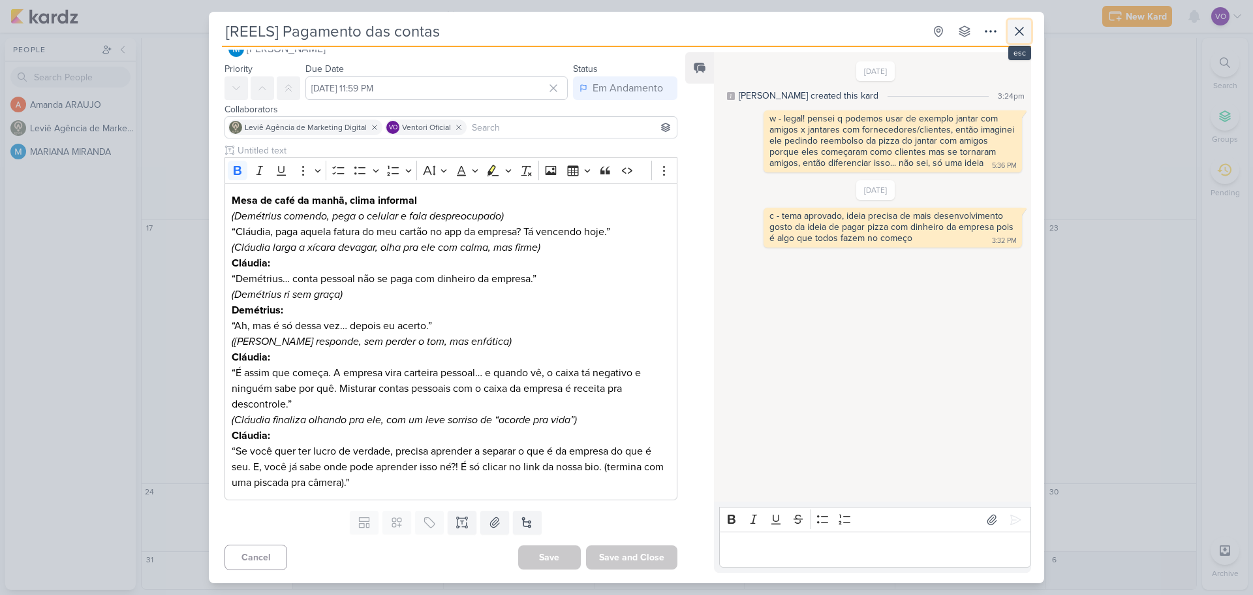
click at [1016, 29] on icon at bounding box center [1020, 31] width 8 height 8
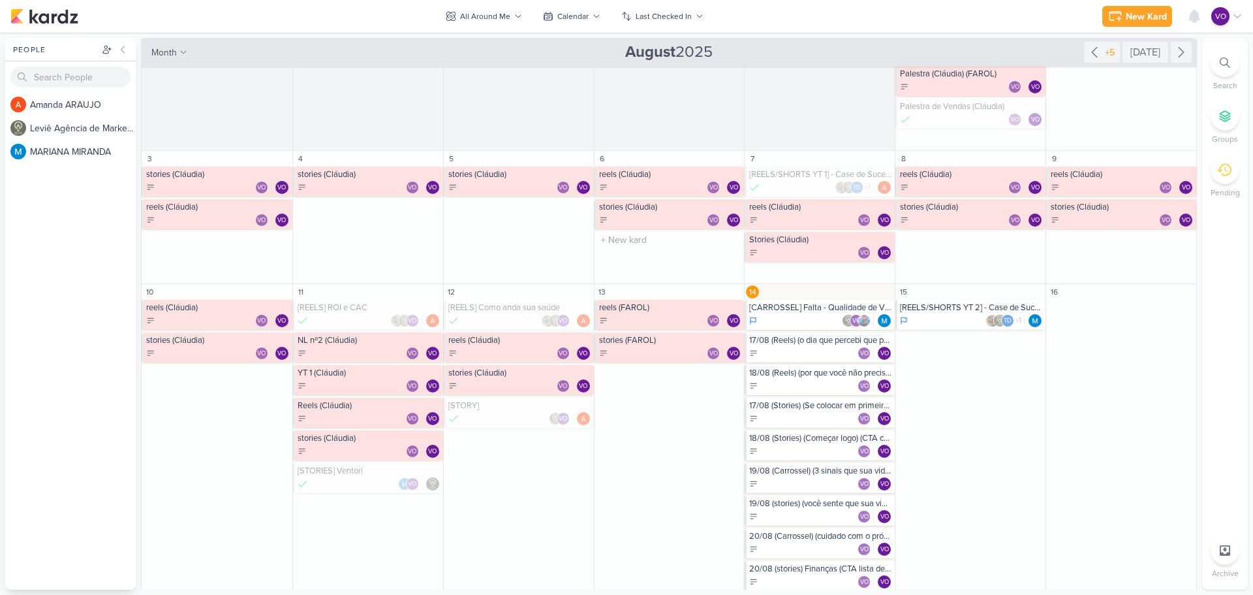
scroll to position [196, 0]
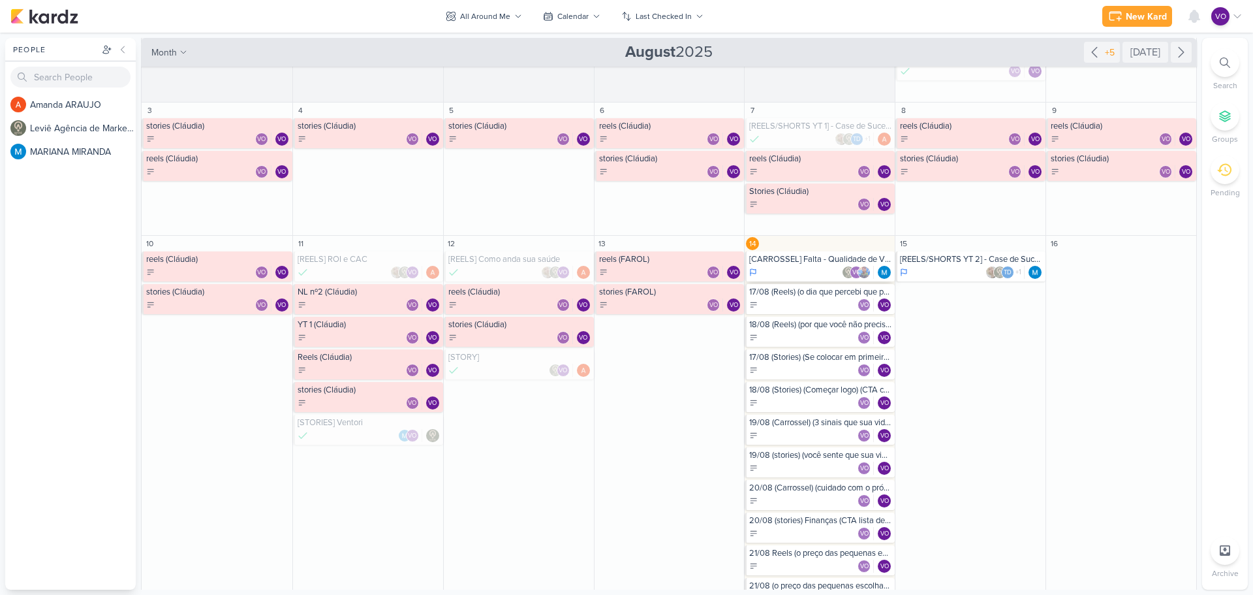
click at [799, 266] on div "VO" at bounding box center [820, 272] width 143 height 13
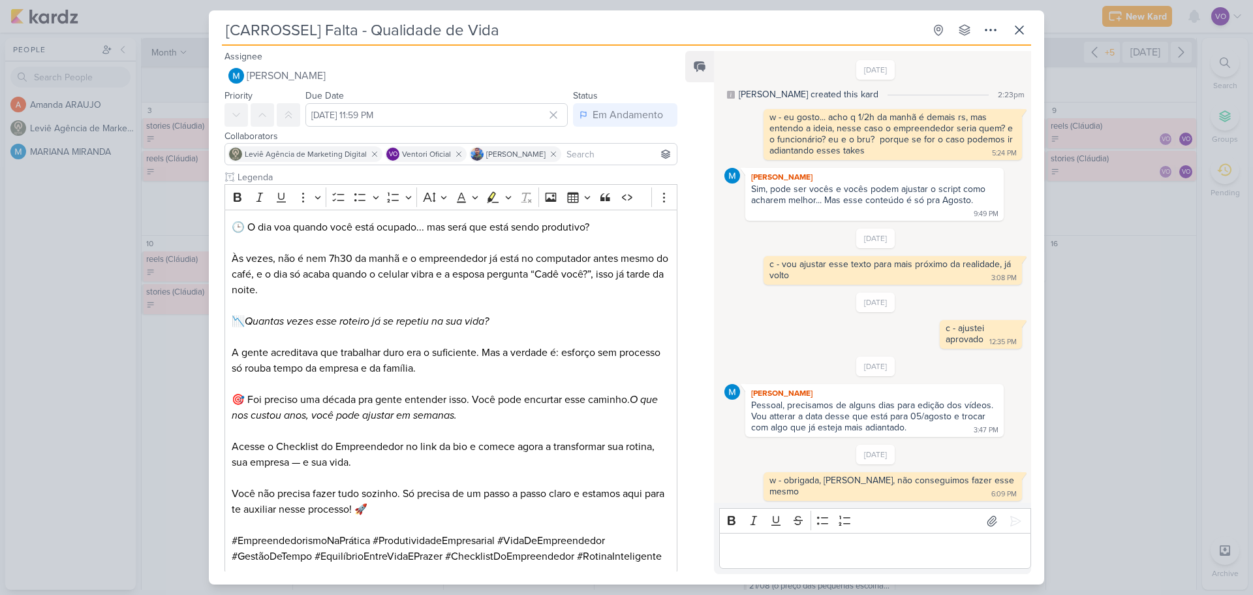
scroll to position [221, 0]
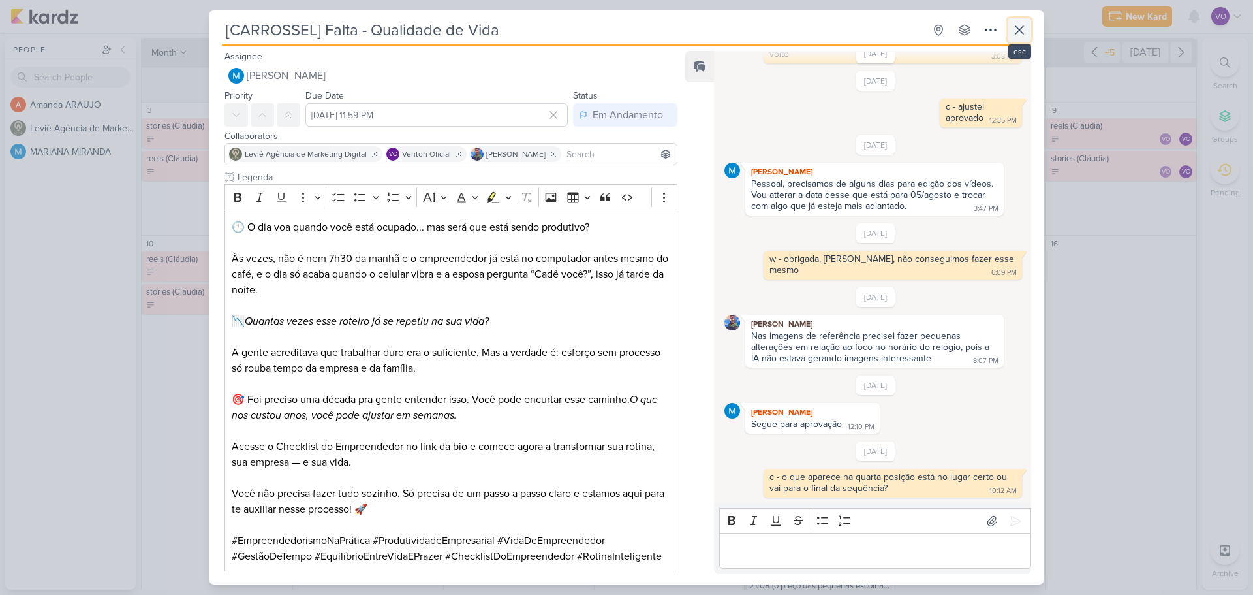
click at [1024, 29] on icon at bounding box center [1020, 30] width 16 height 16
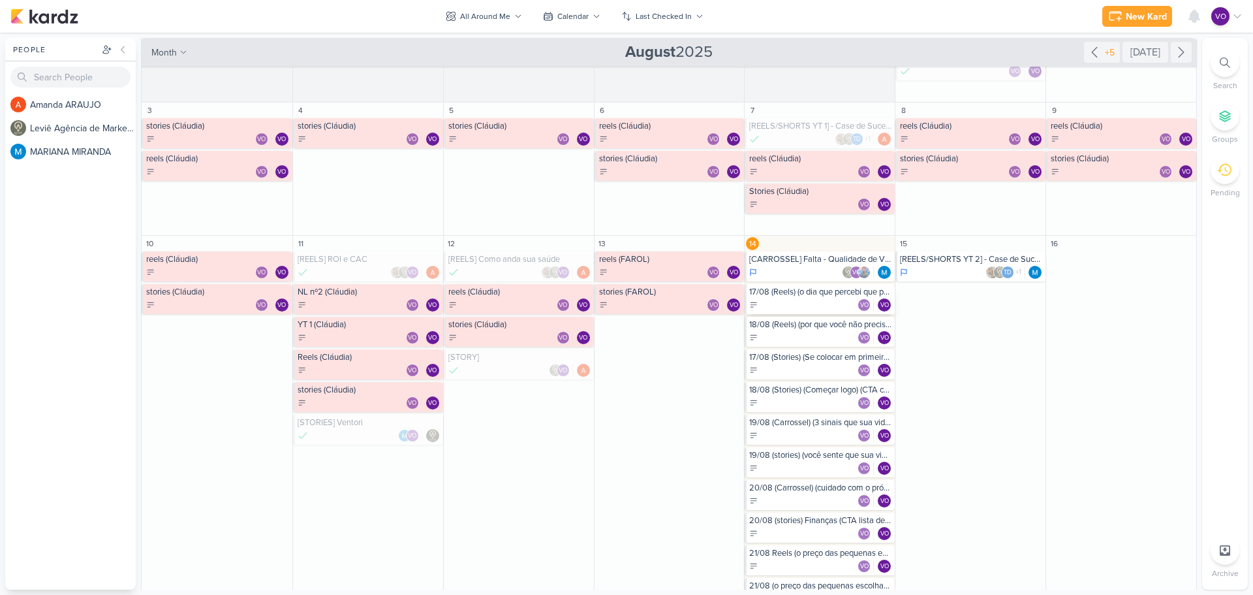
click at [784, 298] on div "VO VO" at bounding box center [820, 304] width 143 height 13
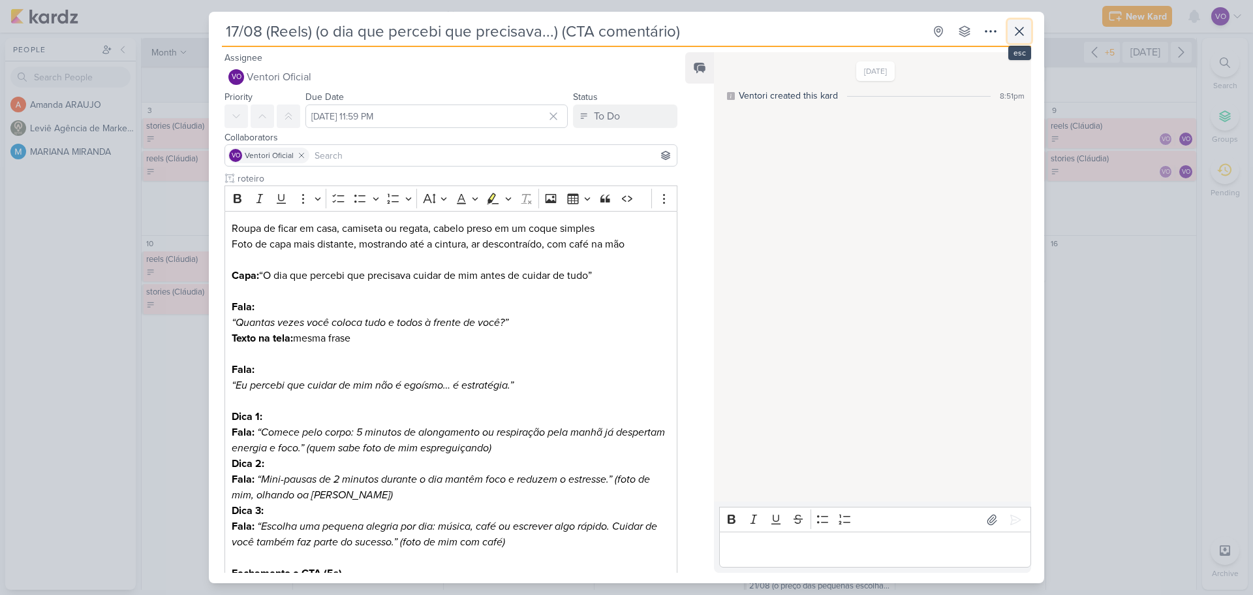
click at [1016, 30] on icon at bounding box center [1020, 31] width 16 height 16
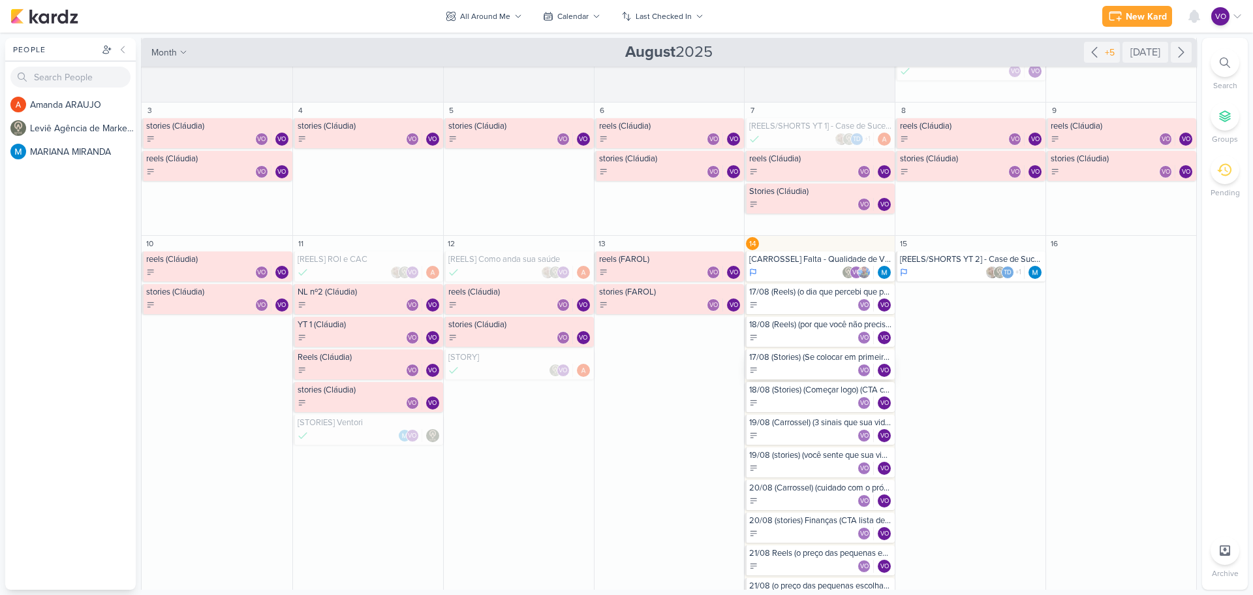
click at [786, 360] on div "17/08 (Stories) (Se colocar em primeiro lugar) (enquete)" at bounding box center [820, 357] width 143 height 10
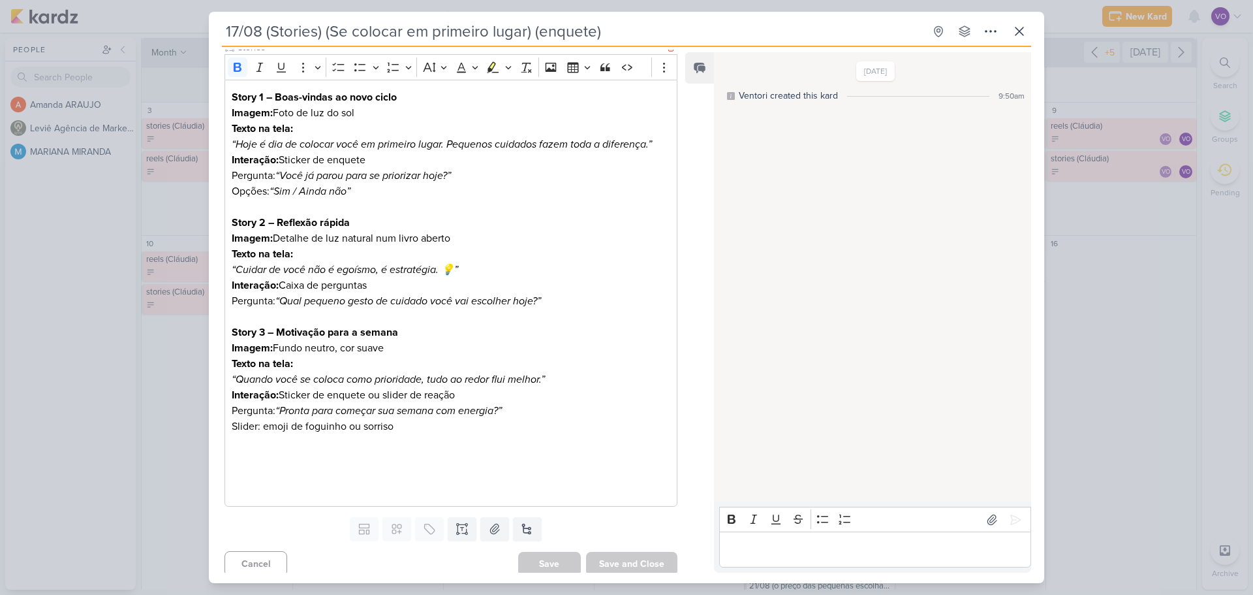
scroll to position [138, 0]
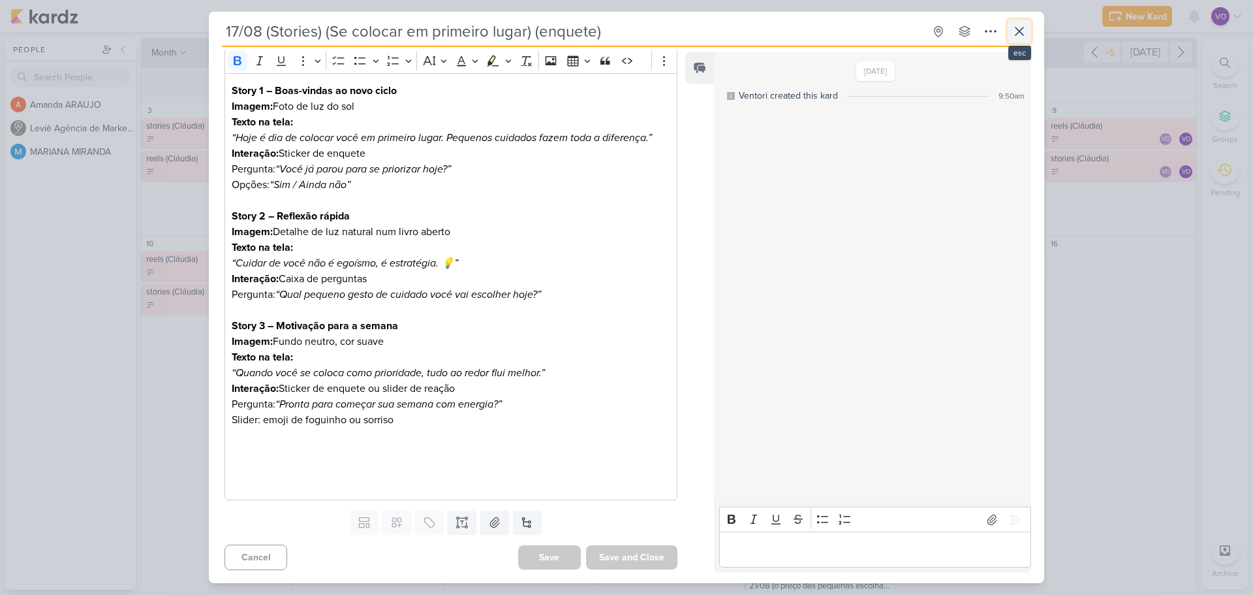
click at [1017, 36] on icon at bounding box center [1020, 31] width 16 height 16
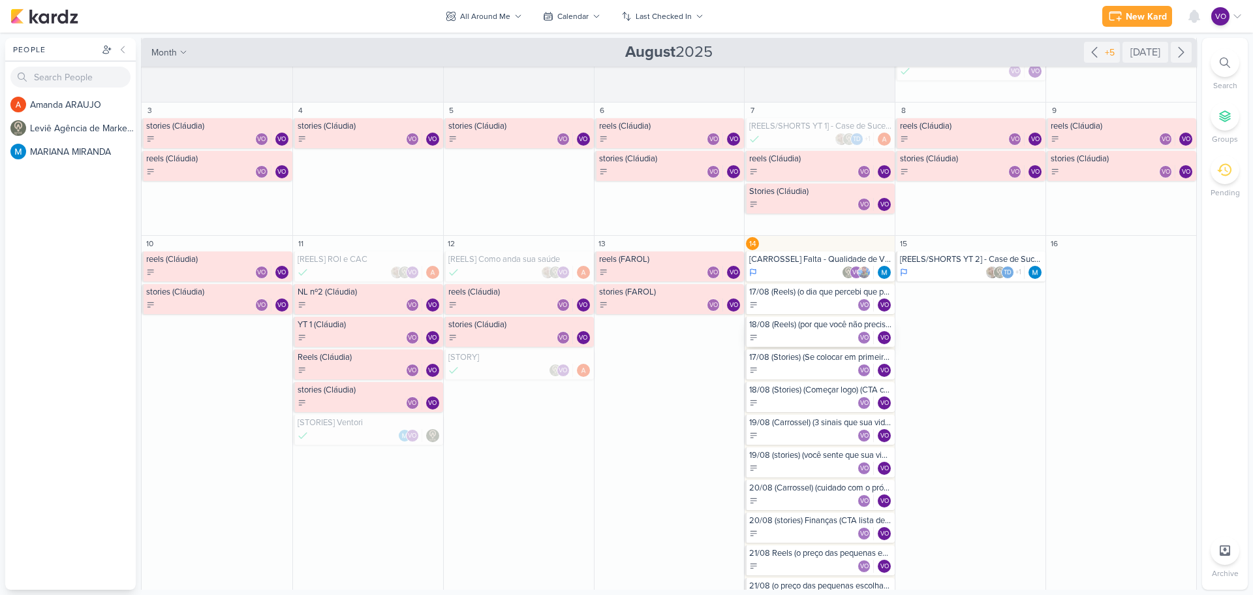
click at [796, 333] on div "VO VO" at bounding box center [820, 337] width 143 height 13
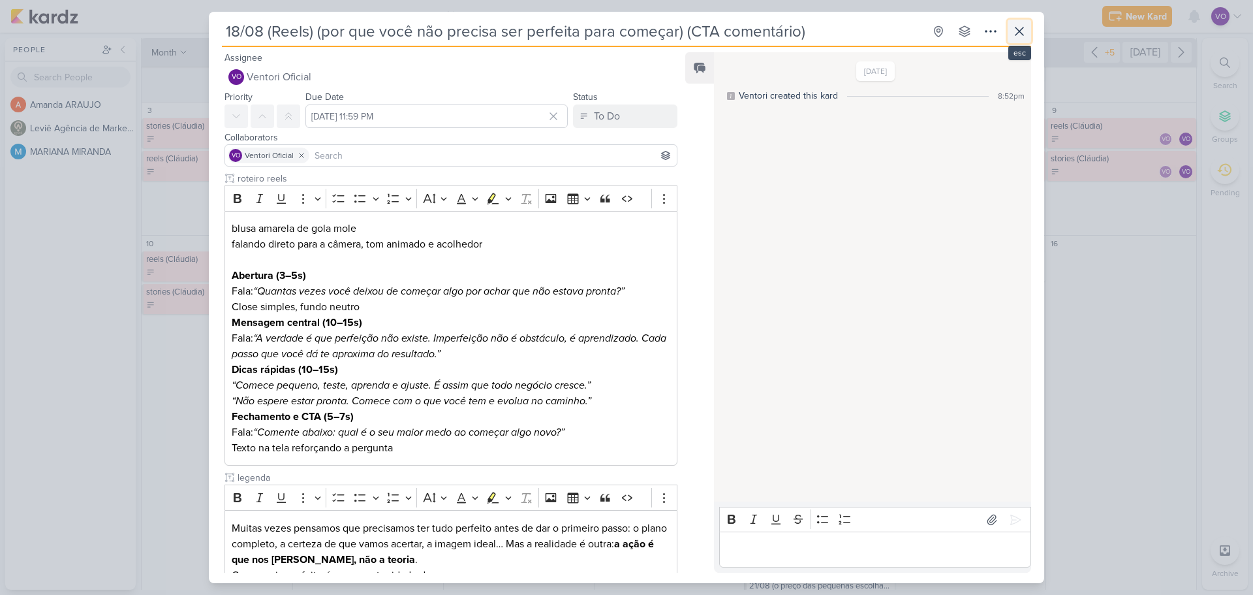
click at [1023, 29] on icon at bounding box center [1020, 31] width 16 height 16
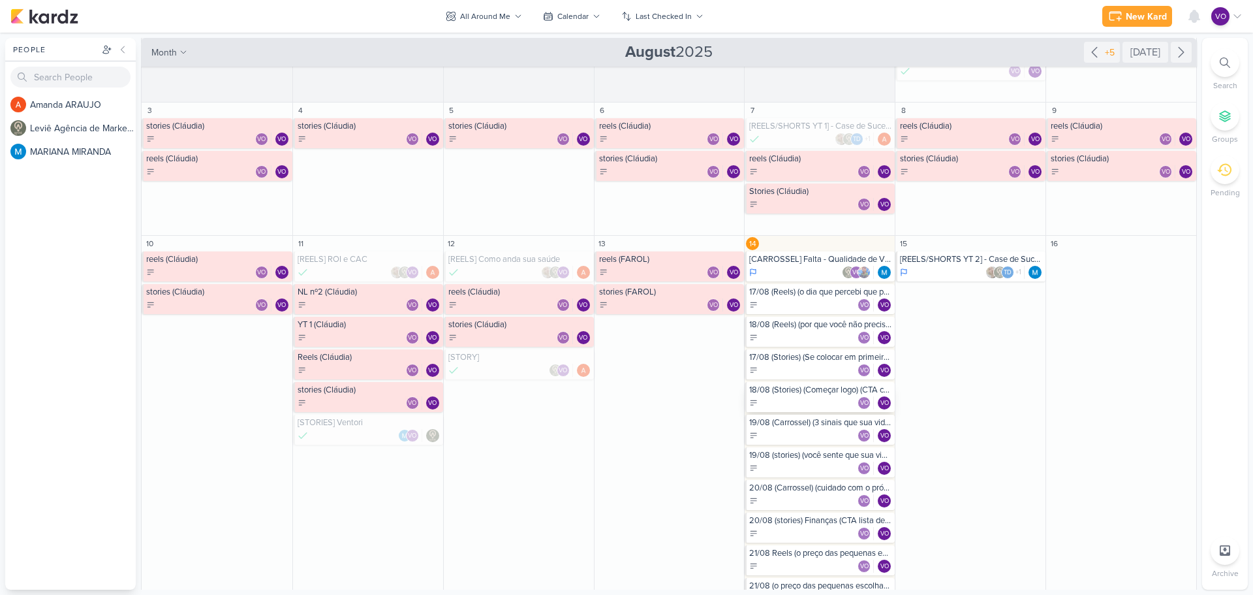
click at [785, 395] on div "18/08 (Stories) (Começar logo) (CTA compartilhar) VO VO" at bounding box center [820, 397] width 150 height 30
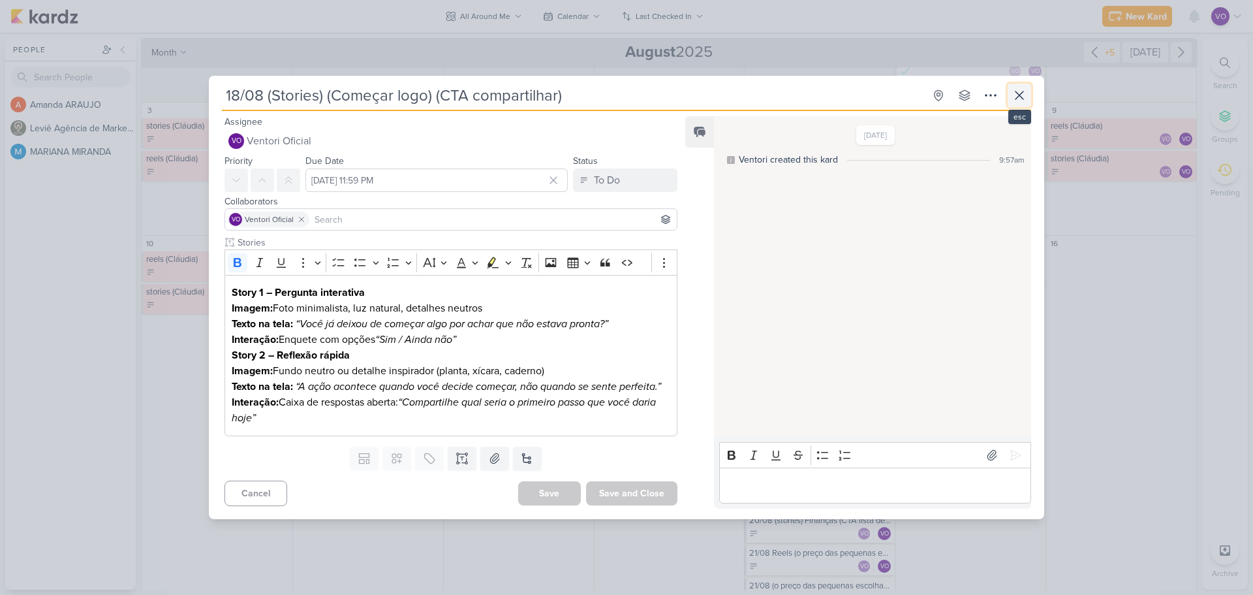
click at [1021, 93] on icon at bounding box center [1020, 95] width 16 height 16
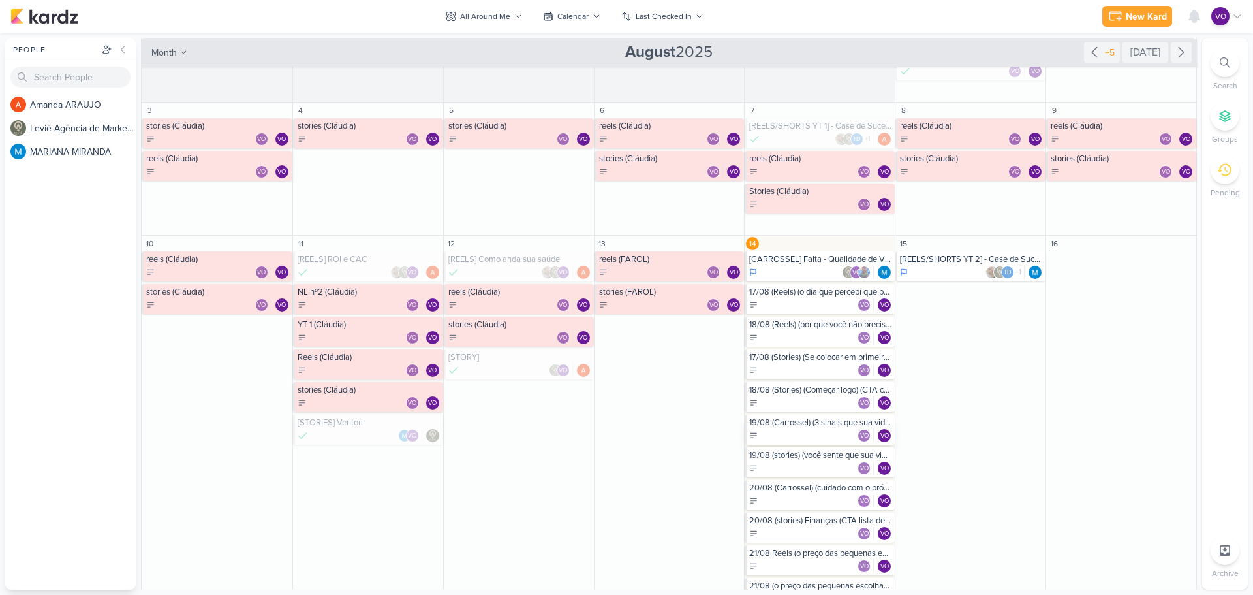
click at [795, 428] on div "19/08 (Carrossel) (3 sinais que sua vida pode estar estagnada) (CTA salvar e re…" at bounding box center [820, 430] width 150 height 30
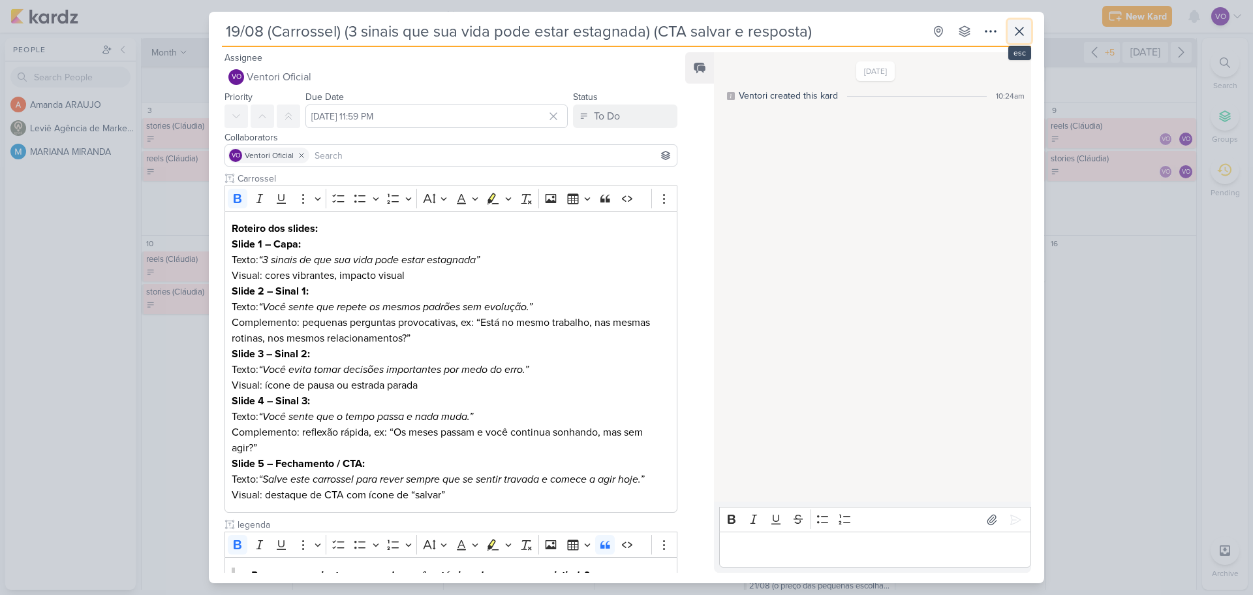
click at [1016, 33] on icon at bounding box center [1020, 31] width 16 height 16
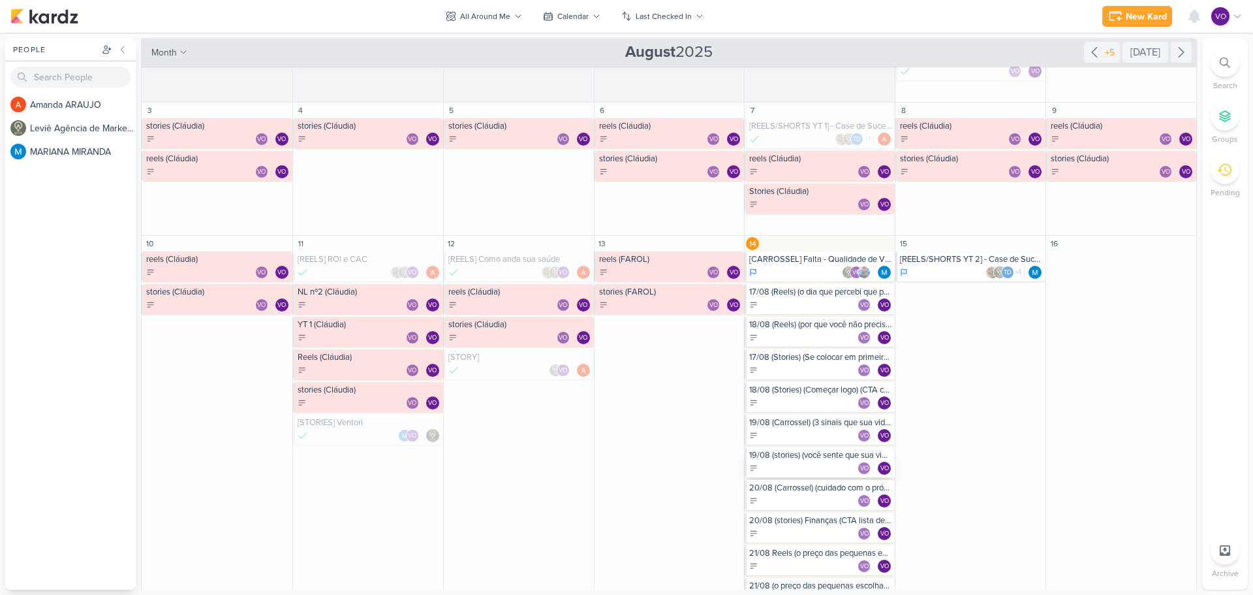
click at [784, 463] on div "VO VO" at bounding box center [820, 467] width 143 height 13
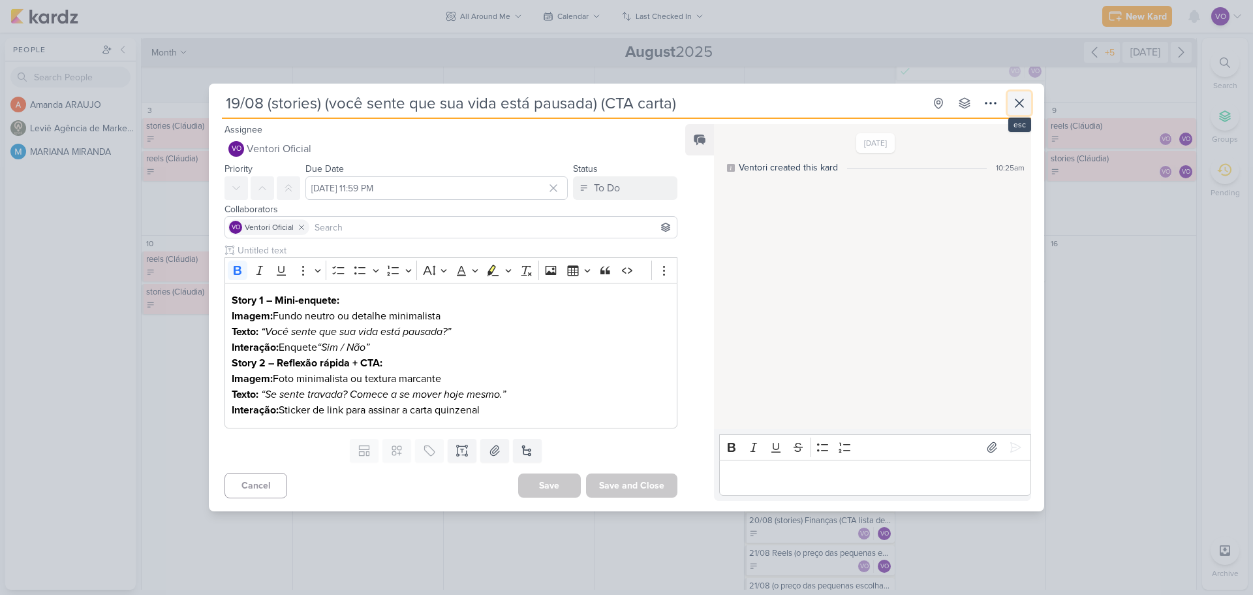
click at [1027, 110] on button at bounding box center [1019, 102] width 23 height 23
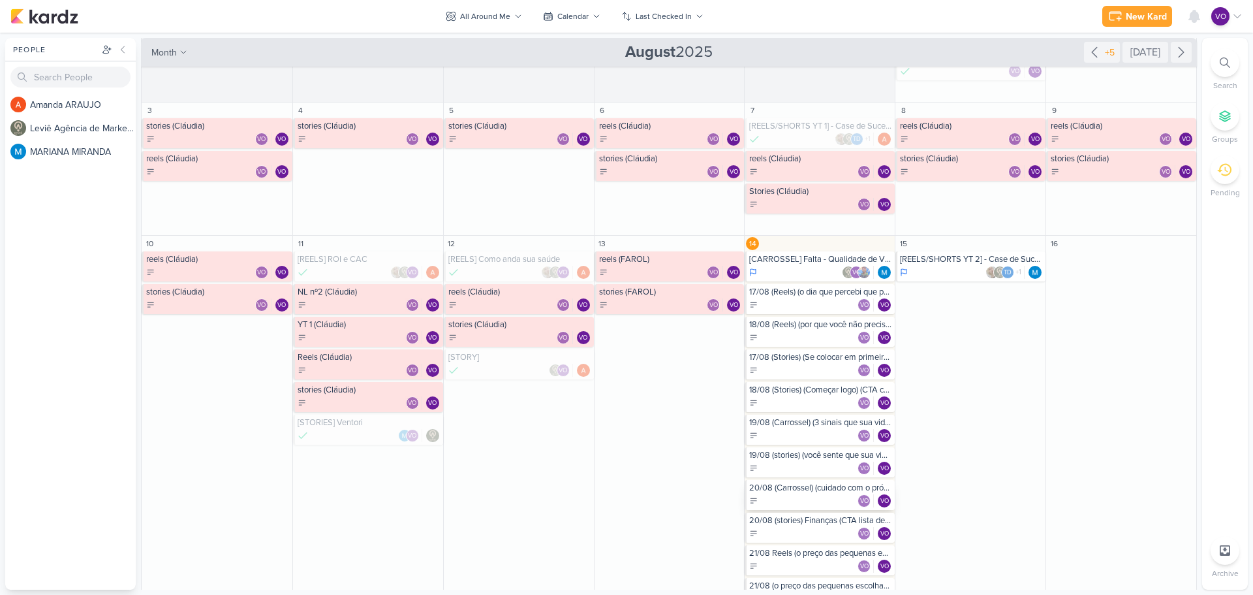
click at [802, 492] on div "20/08 (Carrossel) (cuidado com o próprio dinheiro) CTA lista de espera assinatu…" at bounding box center [820, 487] width 143 height 10
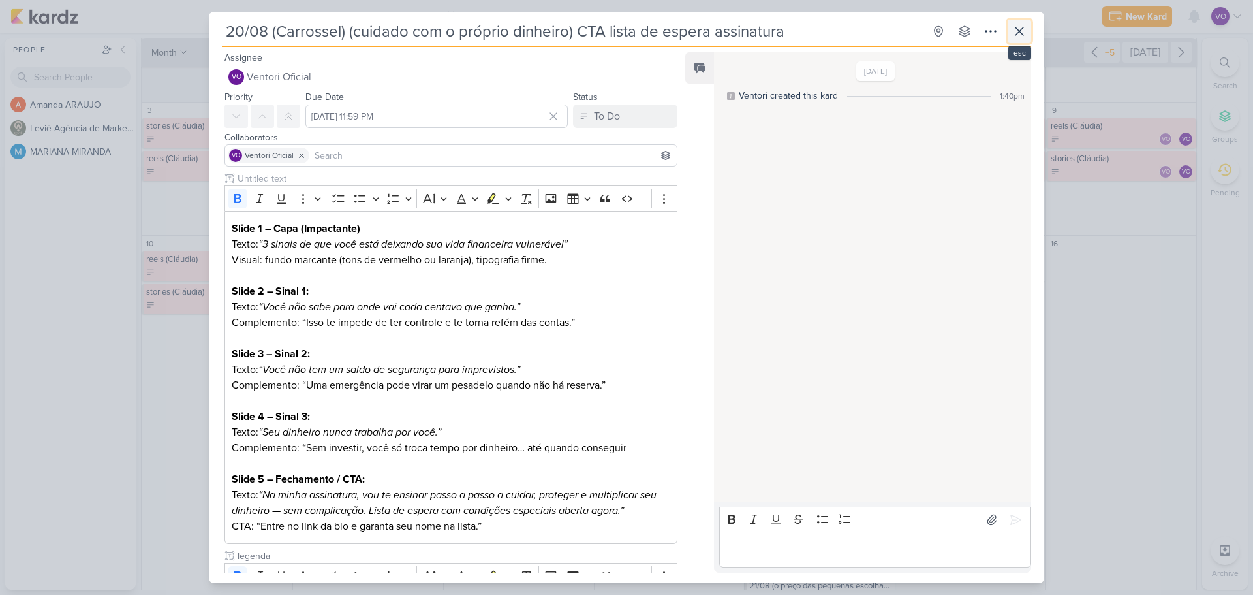
click at [1016, 31] on icon at bounding box center [1020, 31] width 16 height 16
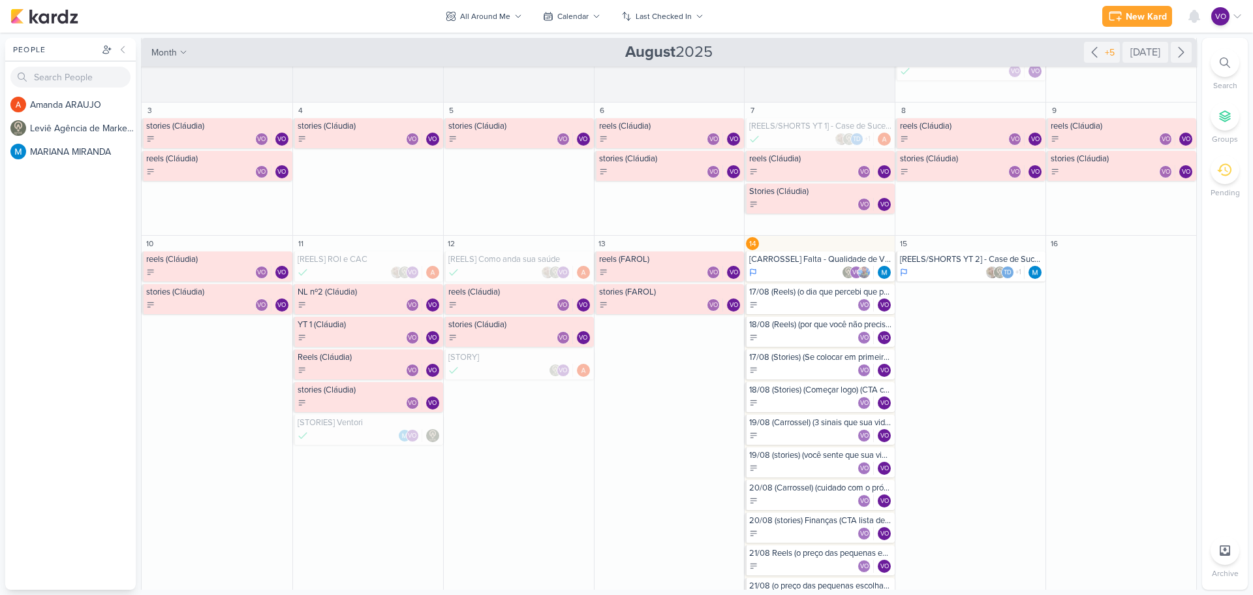
scroll to position [261, 0]
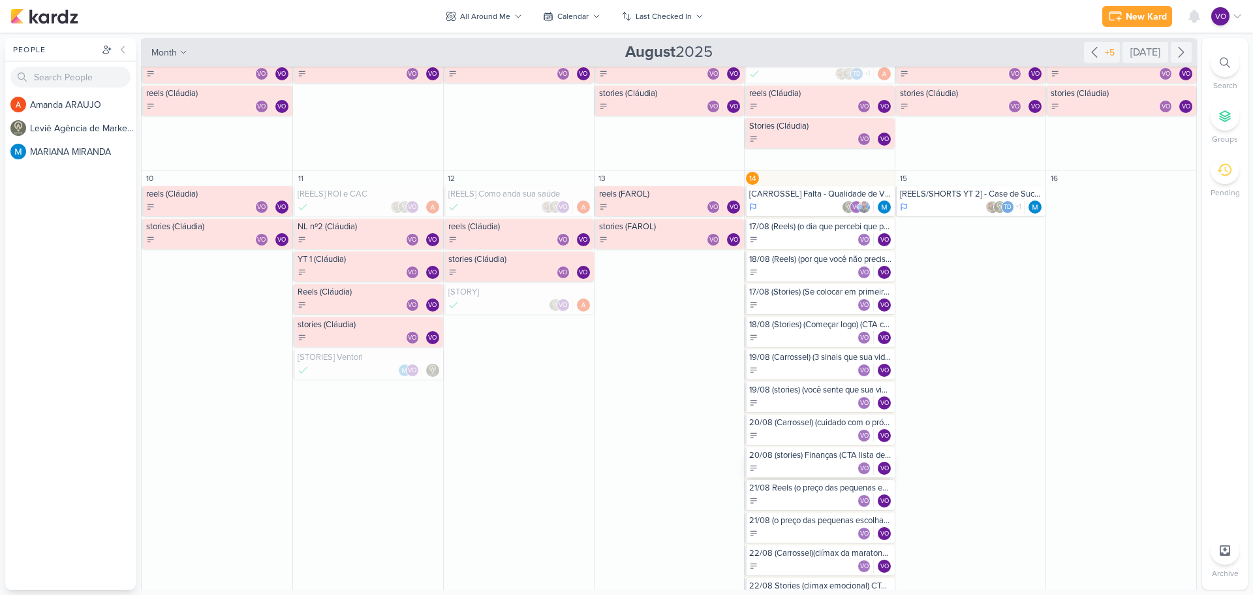
click at [791, 463] on div "VO VO" at bounding box center [820, 467] width 143 height 13
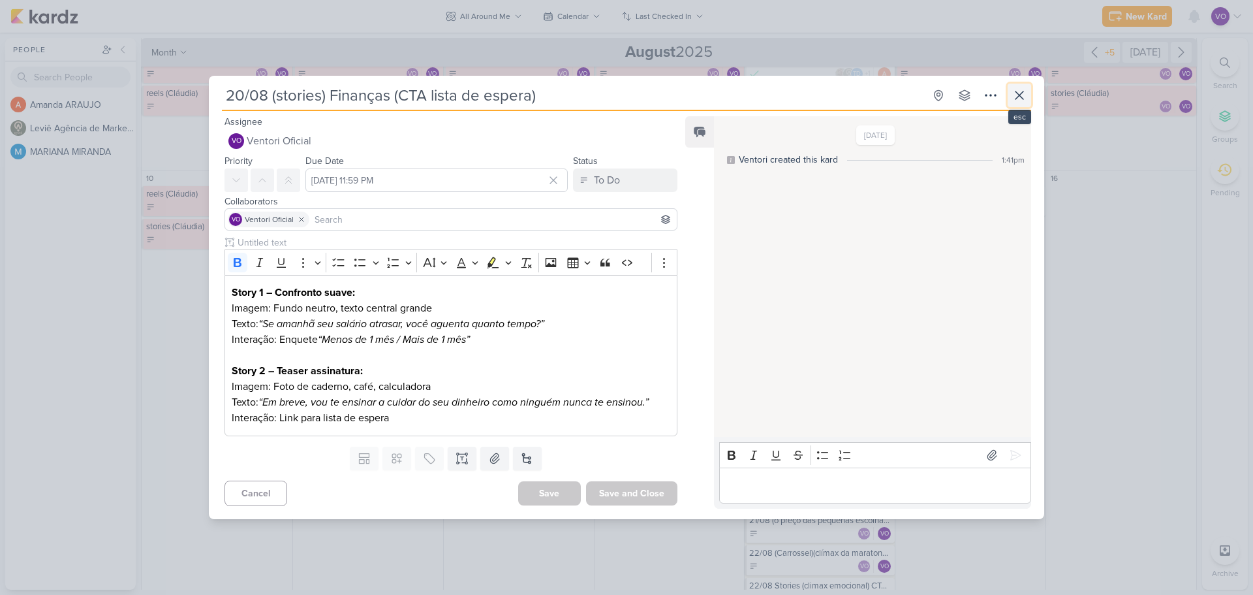
click at [1018, 93] on icon at bounding box center [1020, 95] width 8 height 8
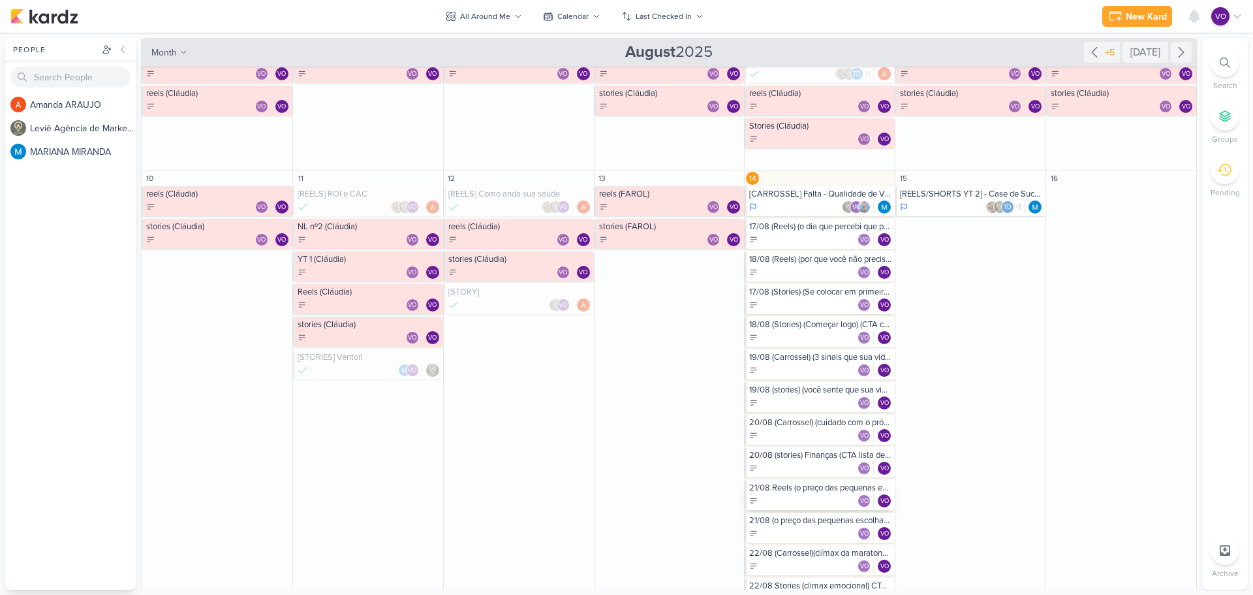
click at [787, 492] on div "21/08 Reels (o preço das pequenas escolhas) (CTA lista de espera)" at bounding box center [820, 487] width 143 height 10
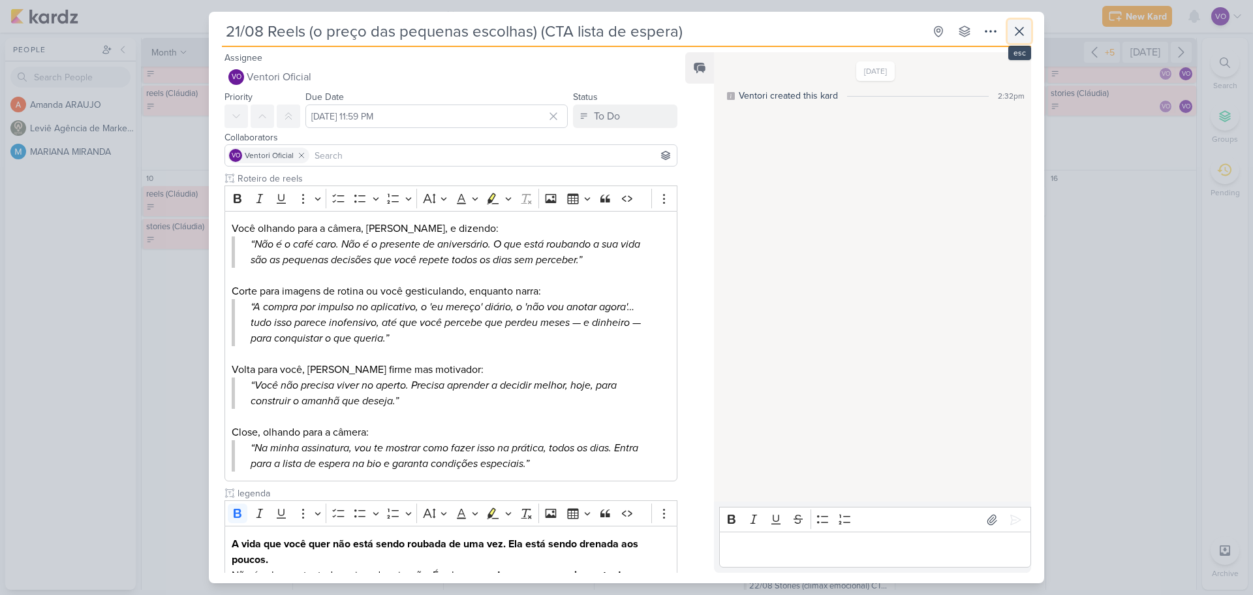
click at [1024, 29] on icon at bounding box center [1020, 31] width 16 height 16
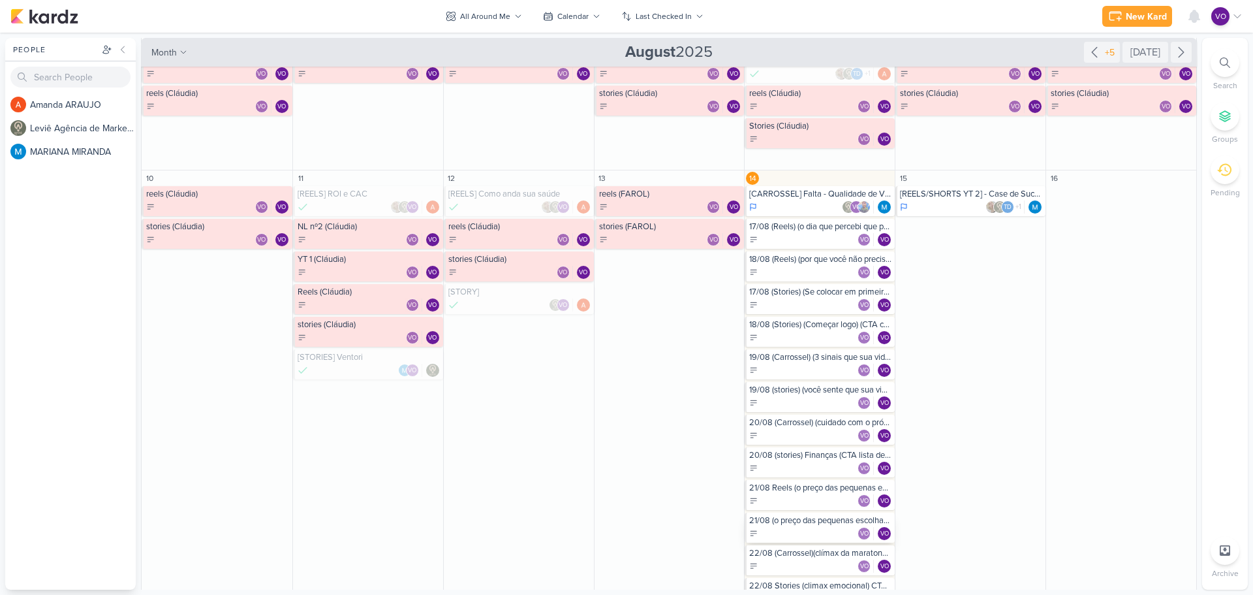
click at [802, 528] on div "VO VO" at bounding box center [820, 533] width 143 height 13
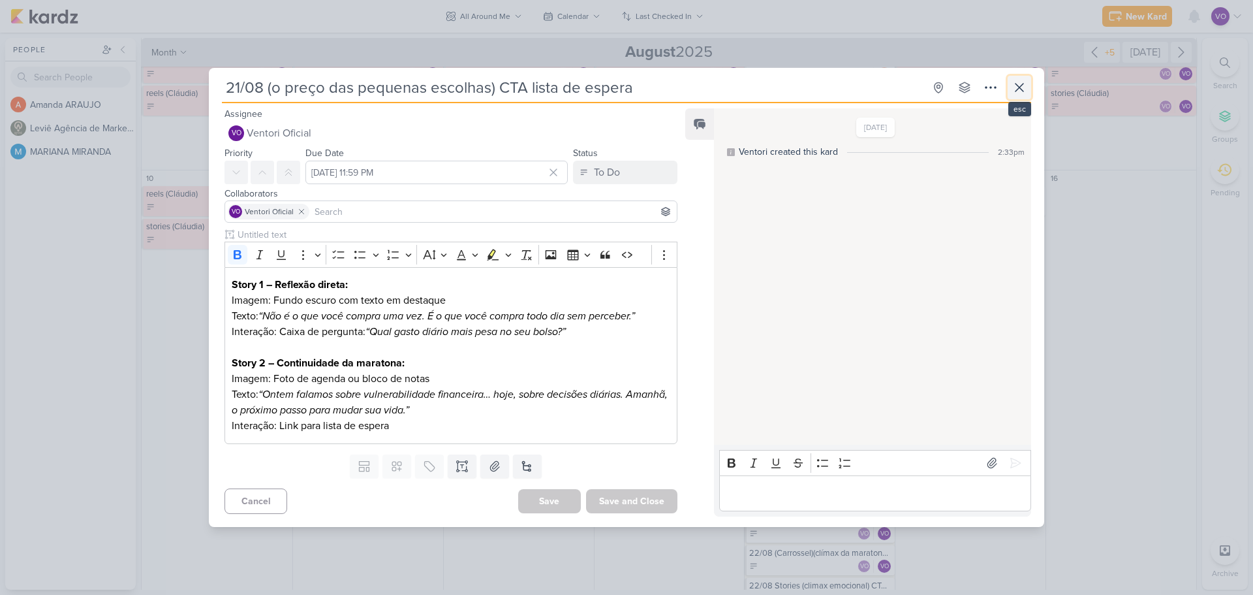
click at [1020, 91] on icon at bounding box center [1020, 88] width 16 height 16
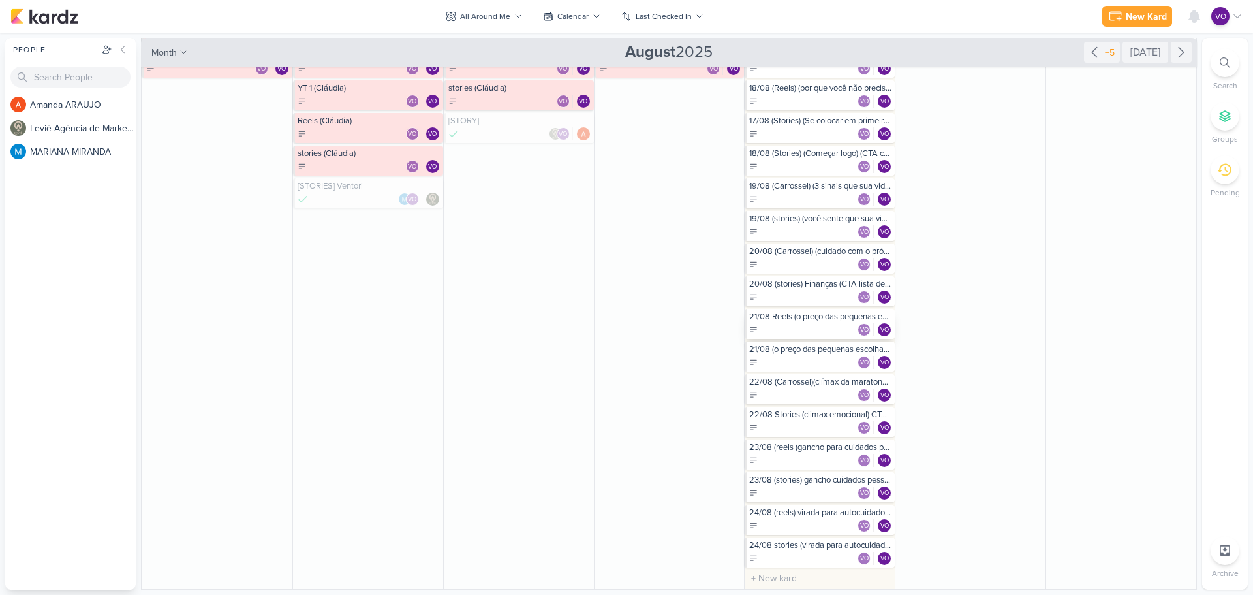
scroll to position [457, 0]
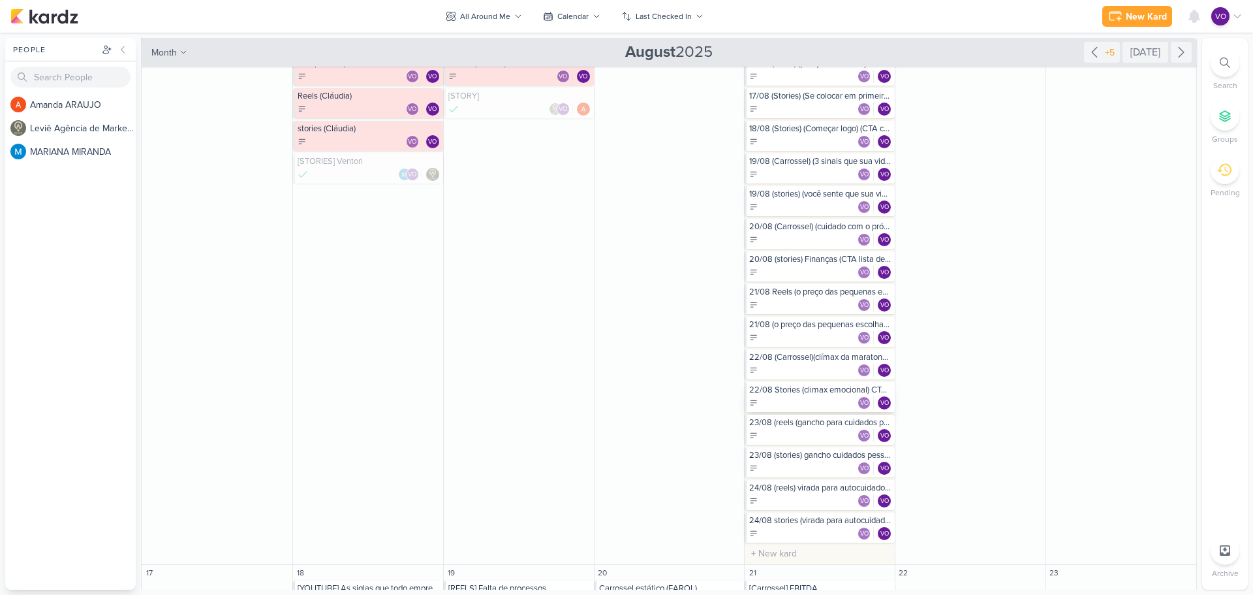
click at [800, 401] on div "VO VO" at bounding box center [820, 402] width 143 height 13
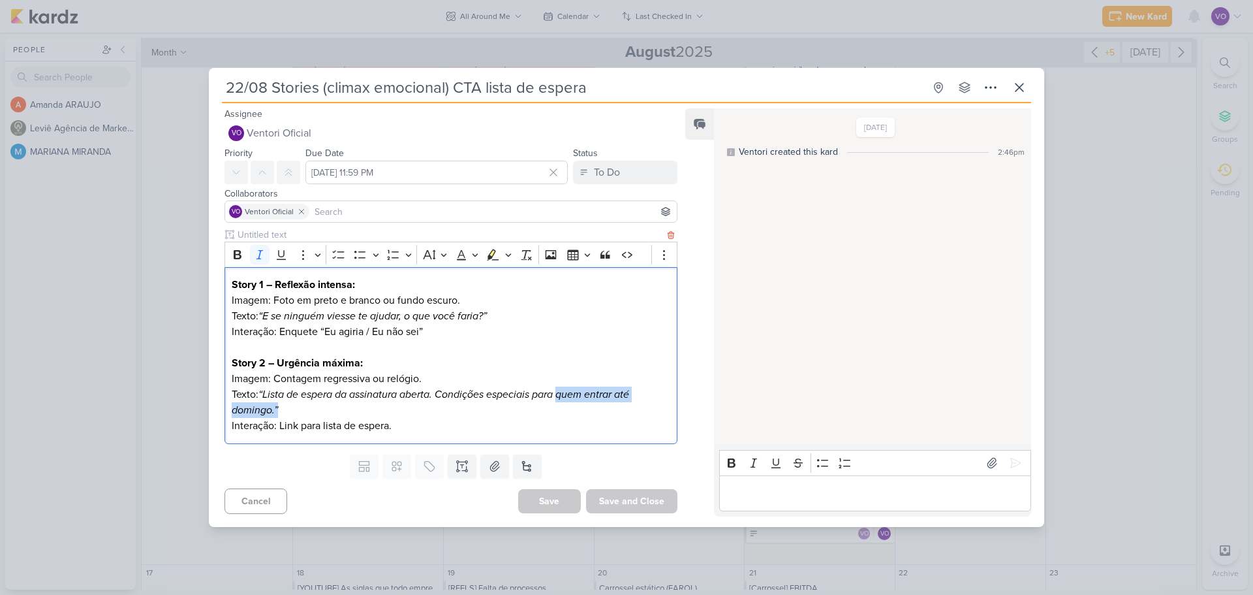
drag, startPoint x: 562, startPoint y: 396, endPoint x: 574, endPoint y: 411, distance: 19.5
click at [574, 411] on p "Texto: “Lista de espera da assinatura aberta. Condições especiais para quem ent…" at bounding box center [451, 401] width 439 height 31
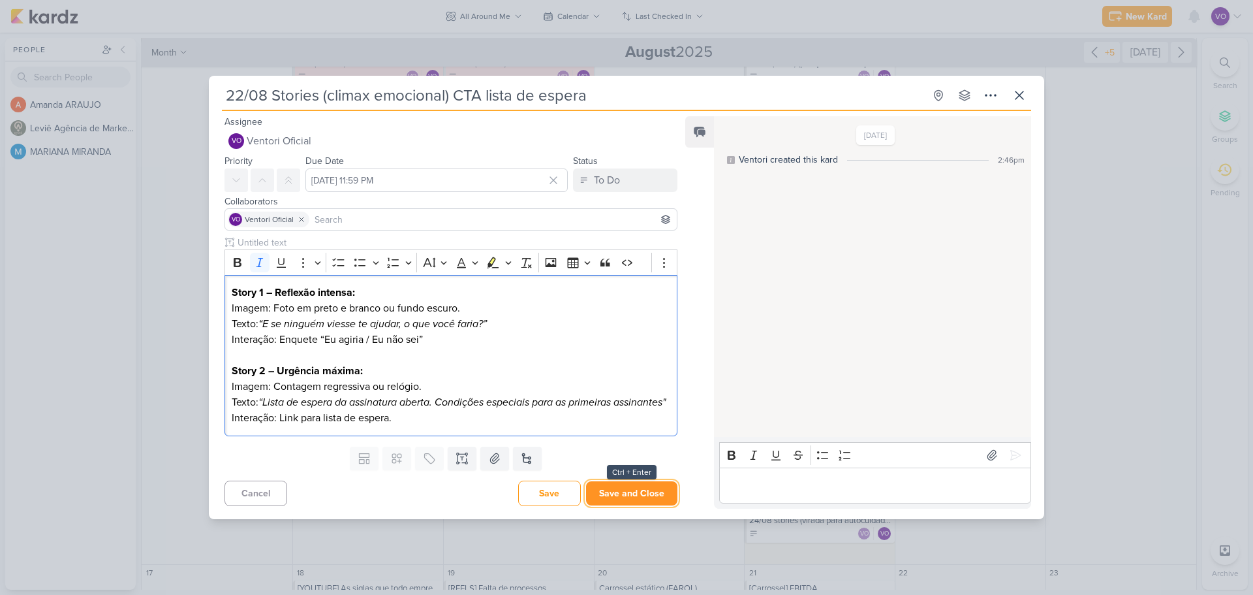
click at [627, 501] on button "Save and Close" at bounding box center [631, 493] width 91 height 24
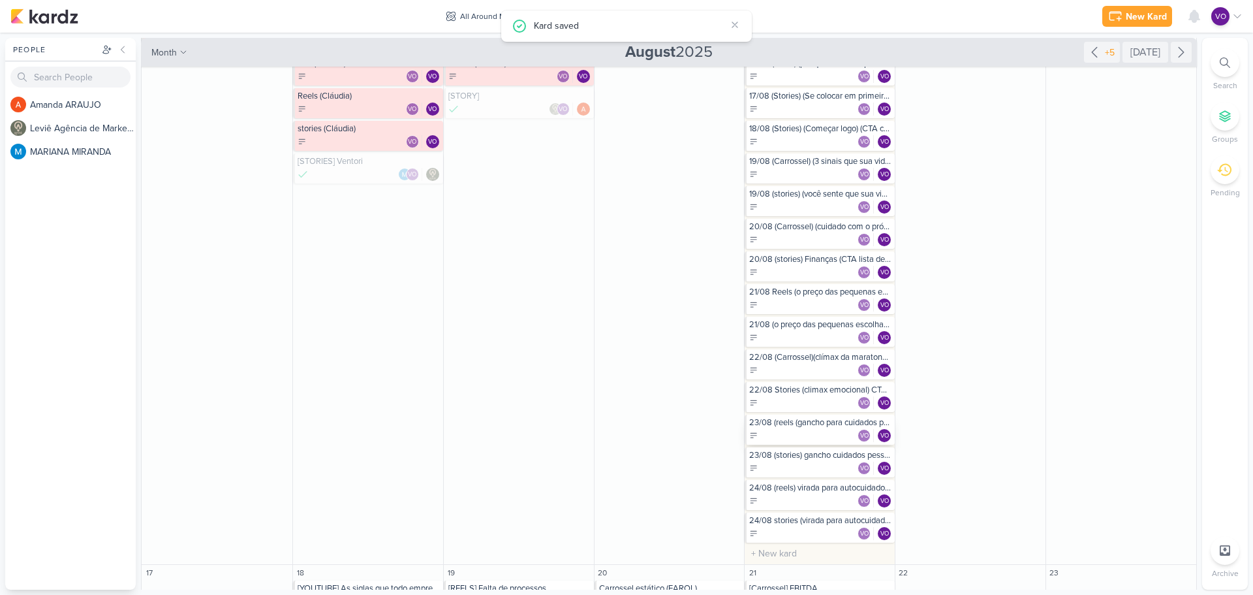
click at [792, 429] on div "VO VO" at bounding box center [820, 435] width 143 height 13
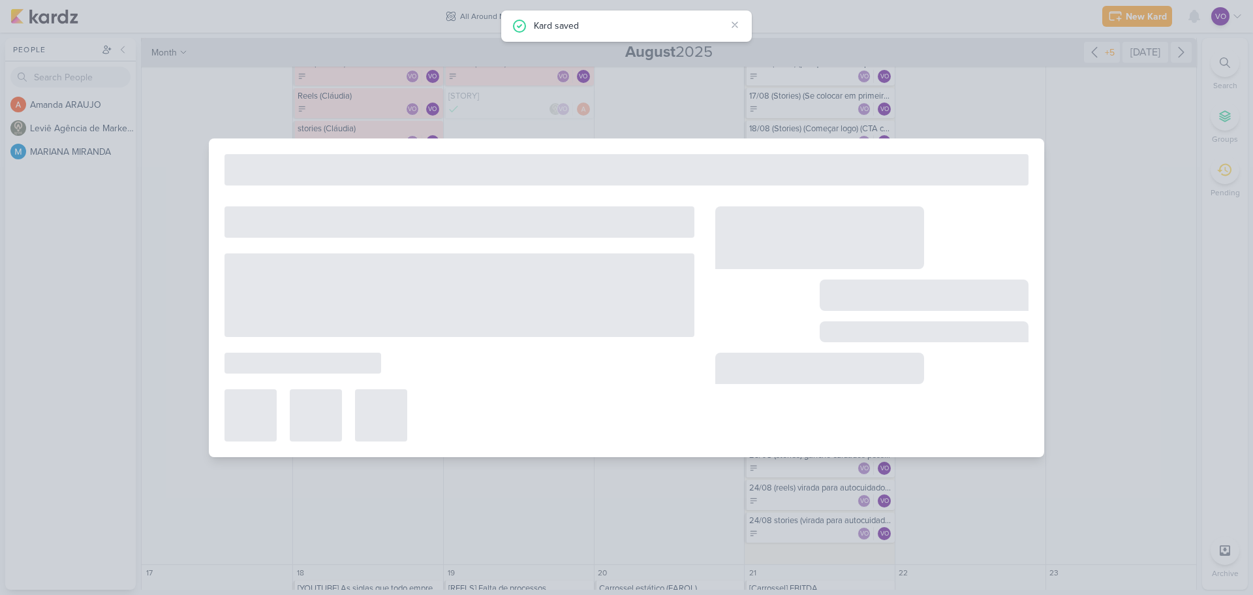
type input "23/08 (reels (gancho para cuidados pessoais) (CTA Salvamento)"
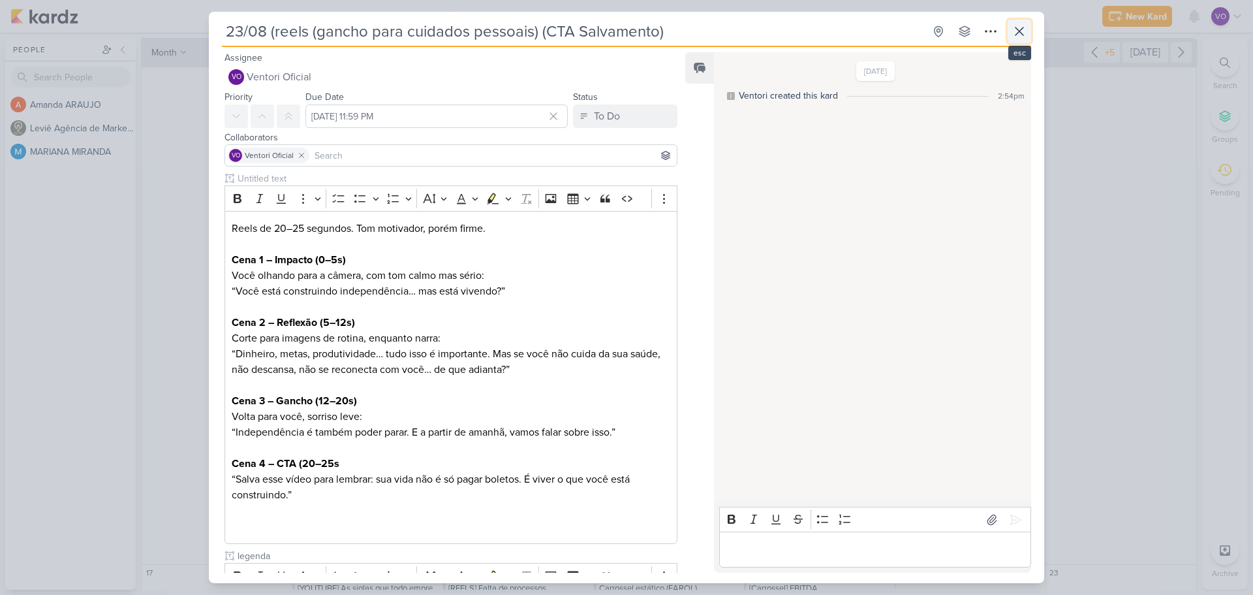
click at [1024, 37] on icon at bounding box center [1020, 31] width 16 height 16
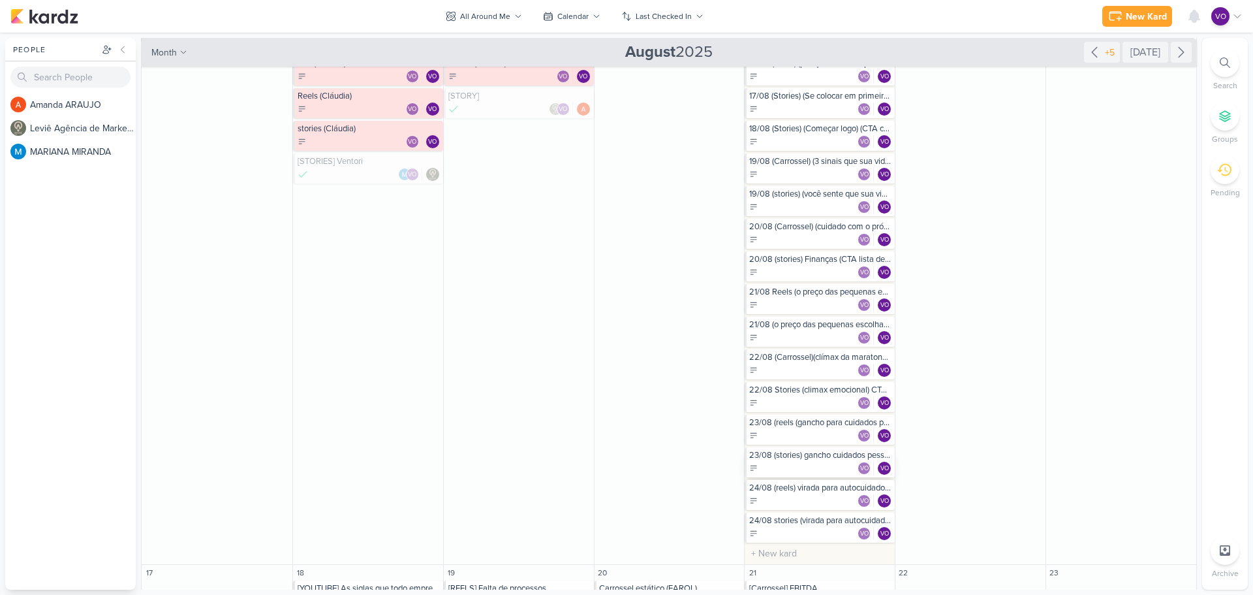
click at [794, 463] on div "VO VO" at bounding box center [820, 467] width 143 height 13
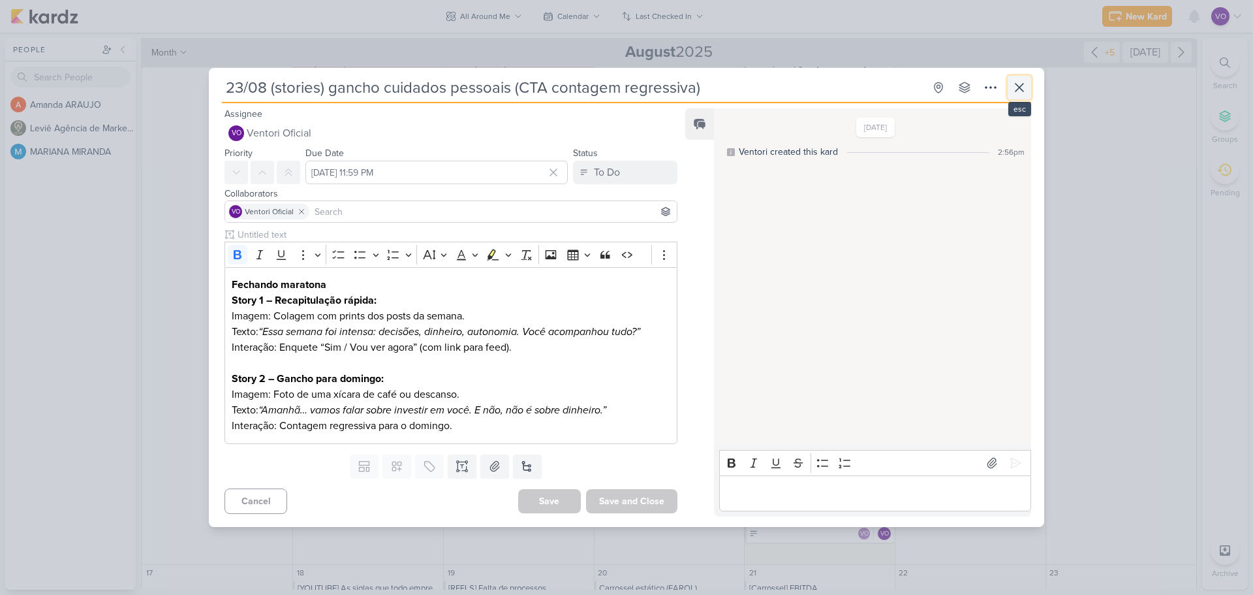
click at [1014, 91] on icon at bounding box center [1020, 88] width 16 height 16
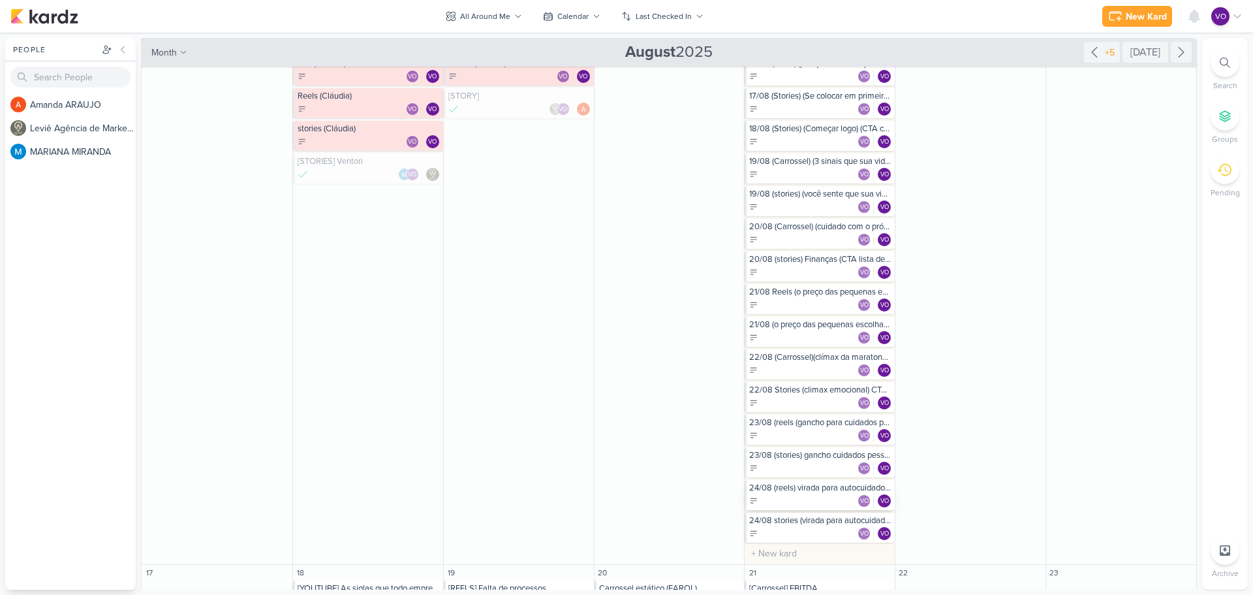
click at [792, 497] on div "VO VO" at bounding box center [820, 500] width 143 height 13
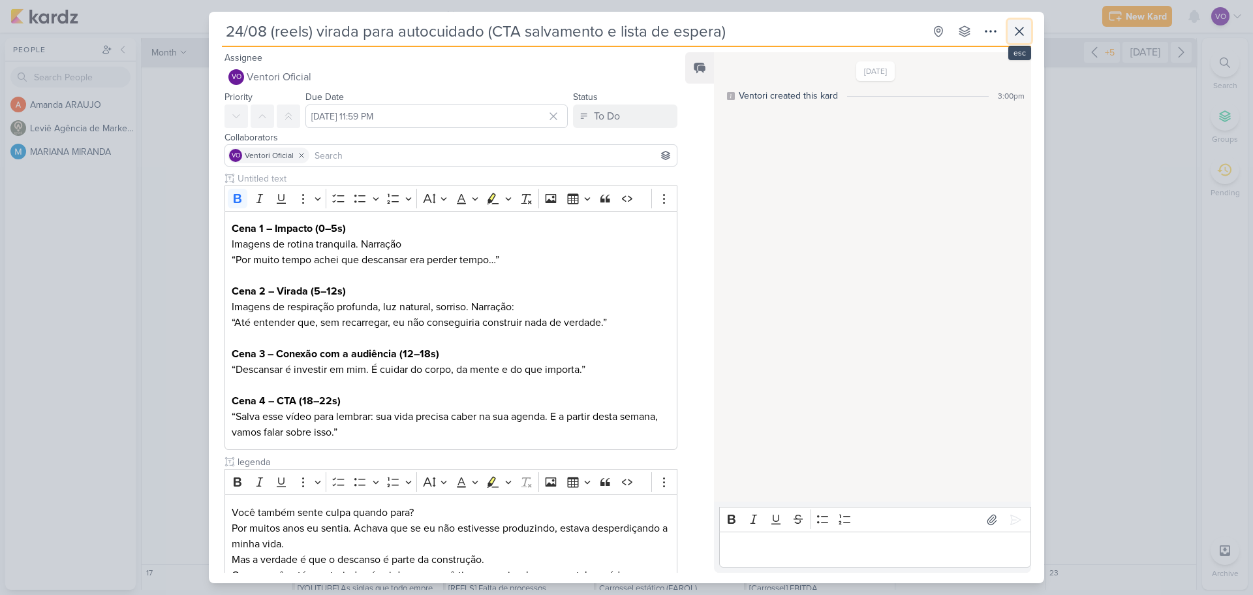
click at [1014, 26] on icon at bounding box center [1020, 31] width 16 height 16
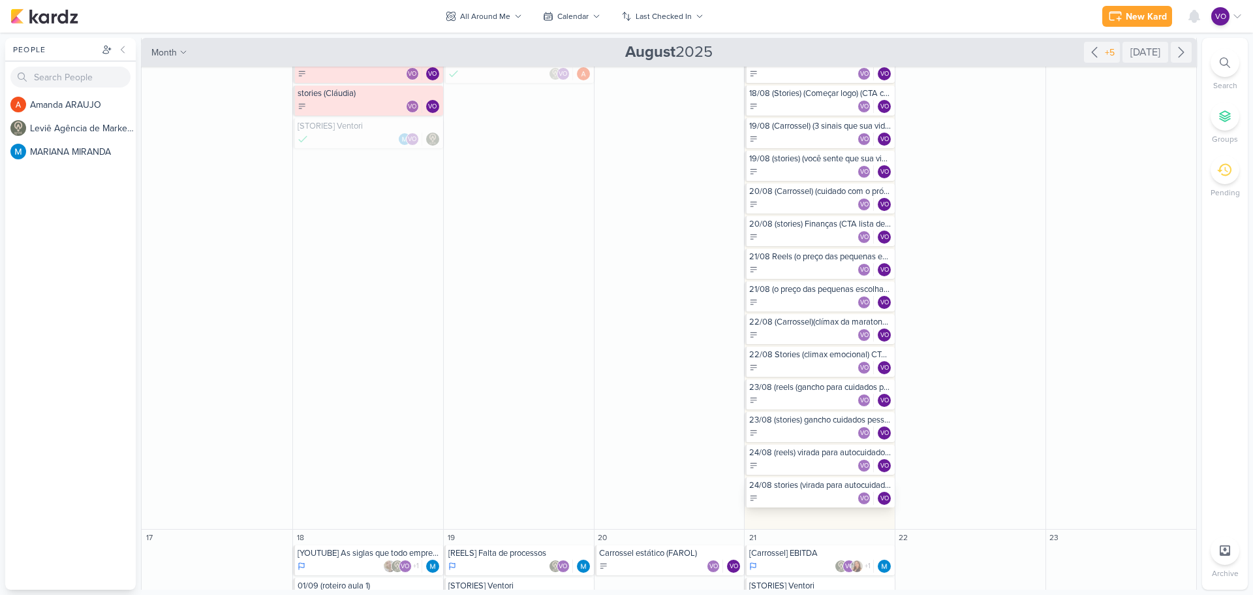
scroll to position [522, 0]
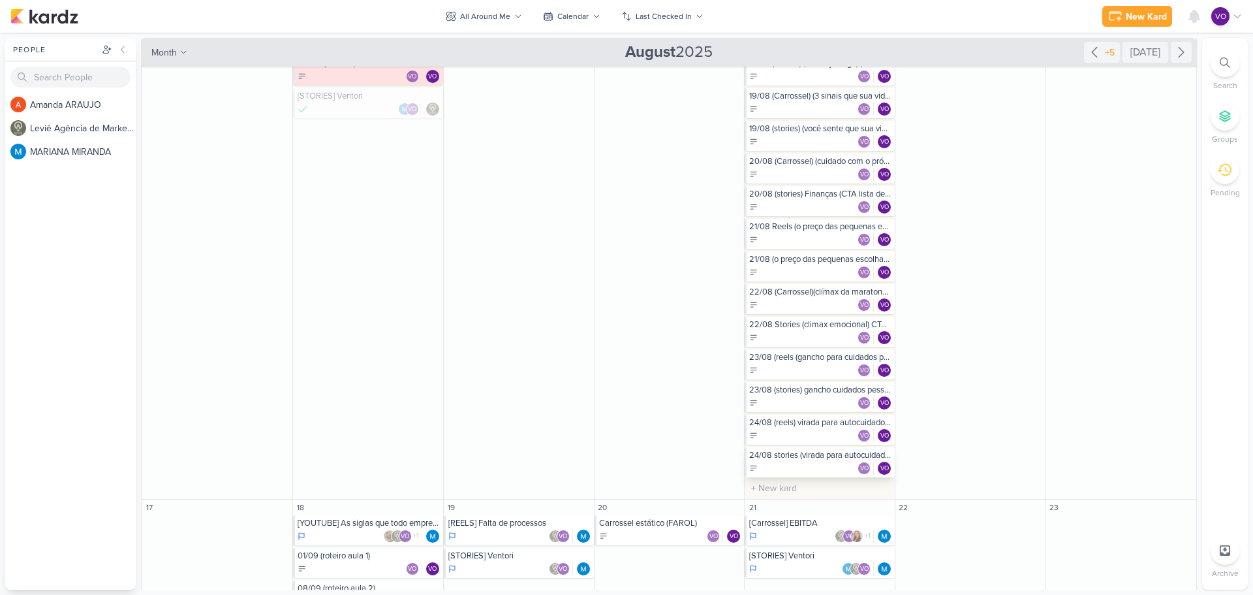
click at [824, 460] on div "24/08 stories (virada para autocuidado)(CTA lista de espera)" at bounding box center [820, 455] width 143 height 10
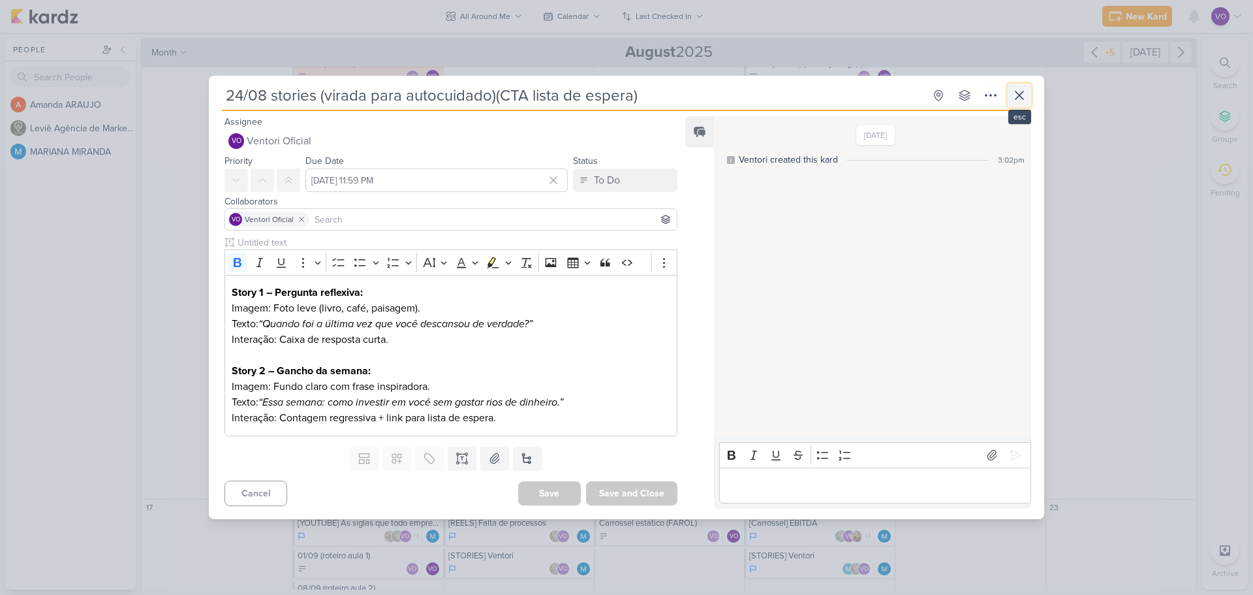
click at [1025, 89] on icon at bounding box center [1020, 95] width 16 height 16
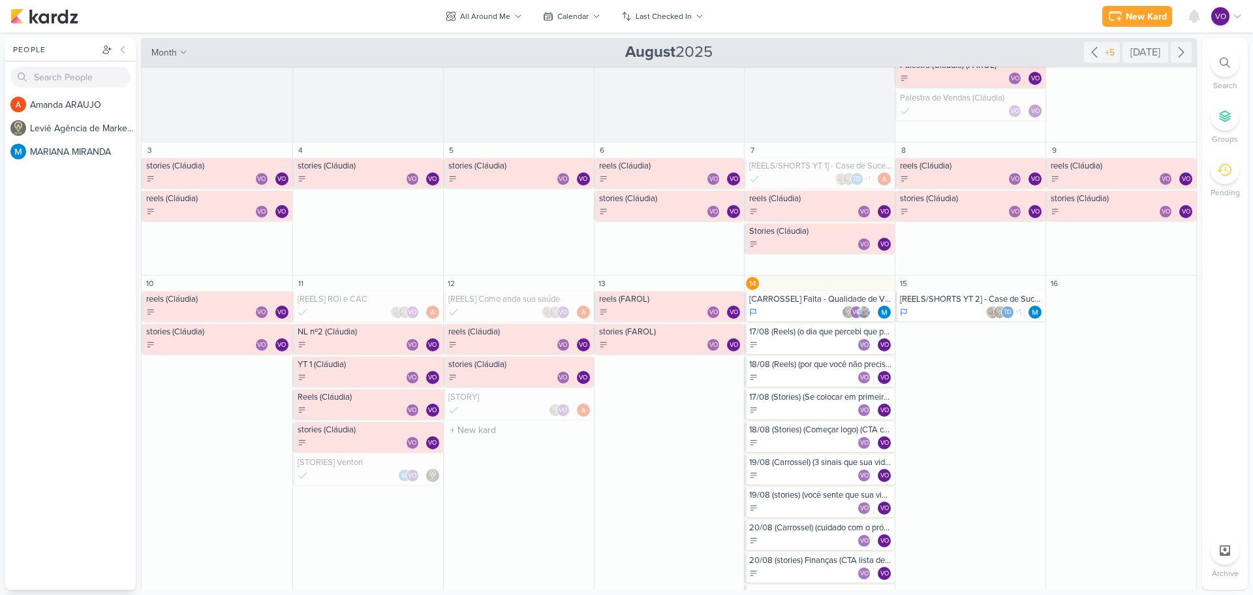
scroll to position [131, 0]
